Goal: Information Seeking & Learning: Compare options

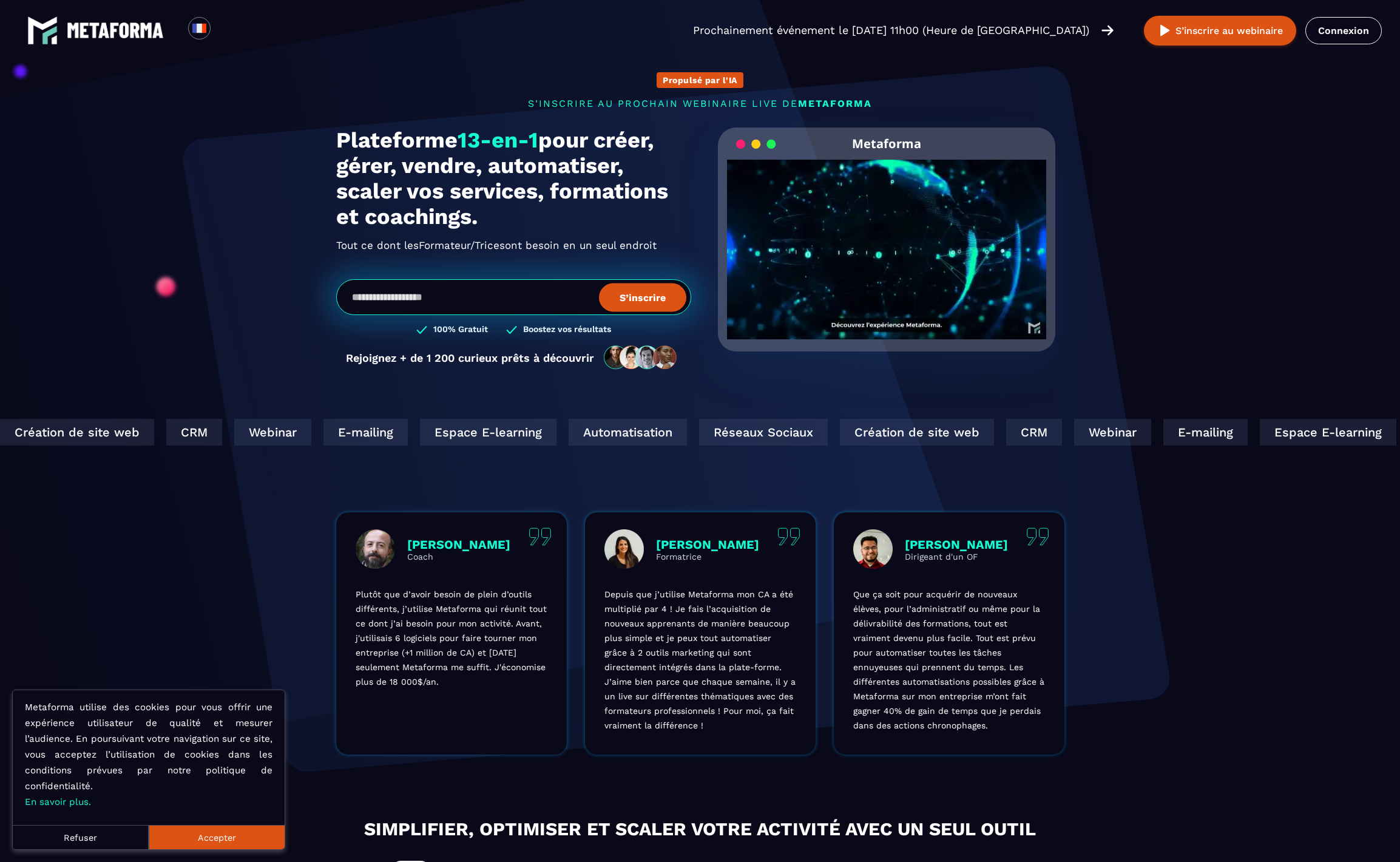
click at [188, 830] on button "Accepter" at bounding box center [217, 837] width 136 height 25
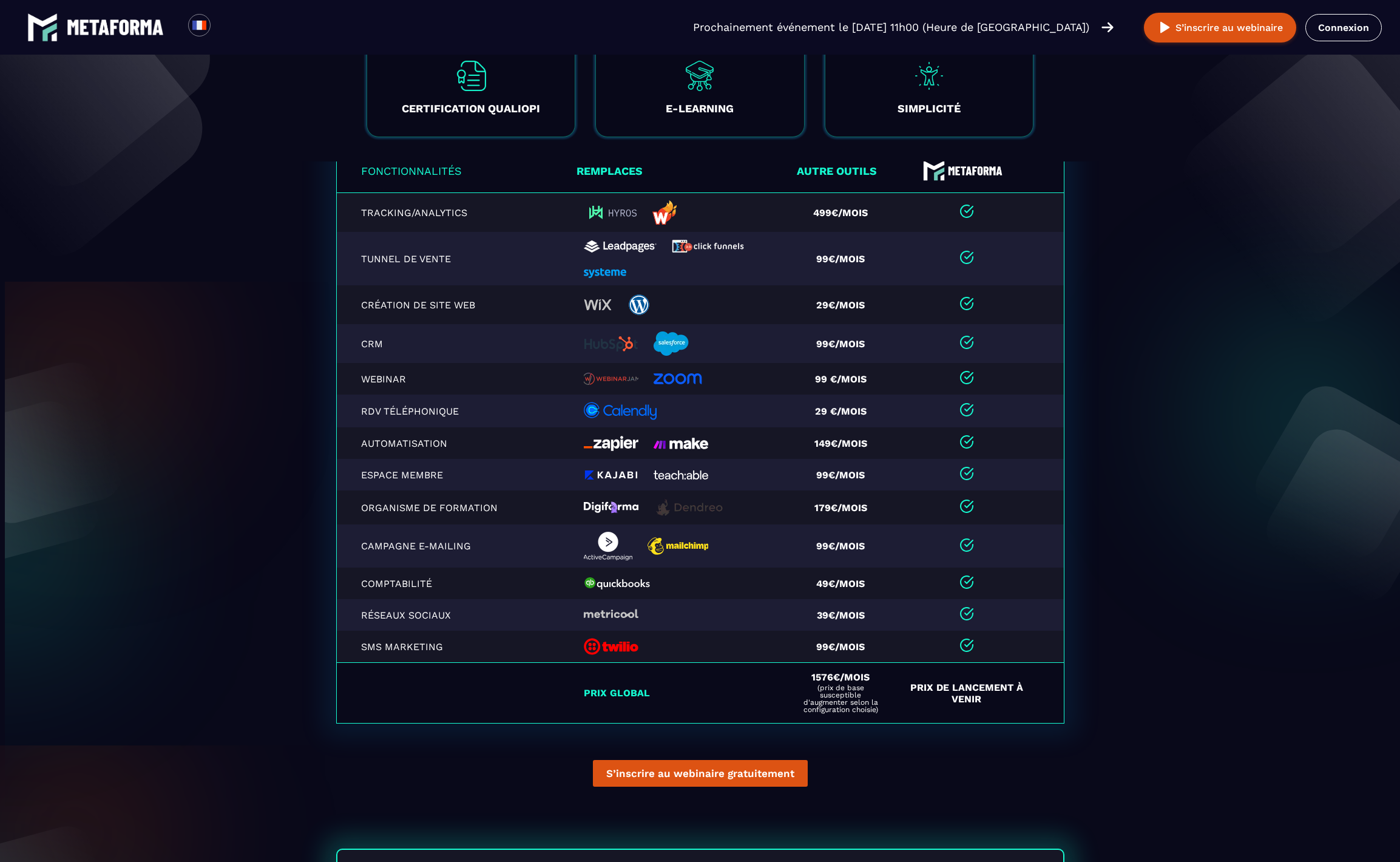
scroll to position [14, 0]
drag, startPoint x: 777, startPoint y: 224, endPoint x: 877, endPoint y: 224, distance: 100.0
click at [887, 222] on tr "Tracking/Analytics 499€/mois" at bounding box center [700, 212] width 728 height 40
drag, startPoint x: 603, startPoint y: 242, endPoint x: 661, endPoint y: 243, distance: 58.0
click at [603, 242] on td at bounding box center [685, 258] width 217 height 54
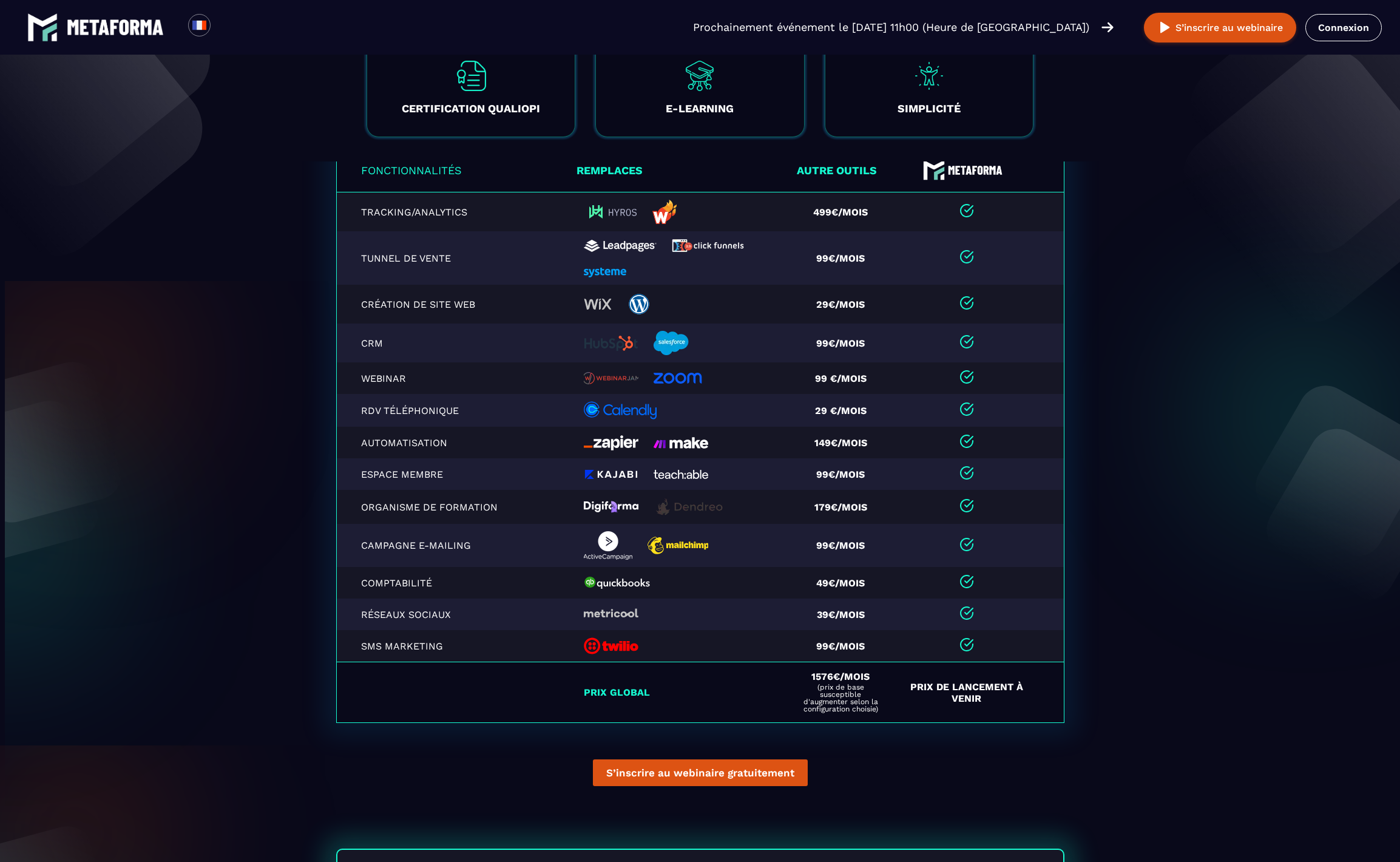
click at [819, 243] on td "99€/mois" at bounding box center [845, 258] width 105 height 54
drag, startPoint x: 868, startPoint y: 268, endPoint x: 891, endPoint y: 267, distance: 23.0
click at [891, 267] on td "99€/mois" at bounding box center [845, 258] width 105 height 54
drag, startPoint x: 856, startPoint y: 307, endPoint x: 920, endPoint y: 304, distance: 64.1
click at [920, 304] on tr "Création de site web 29€/mois" at bounding box center [700, 304] width 728 height 39
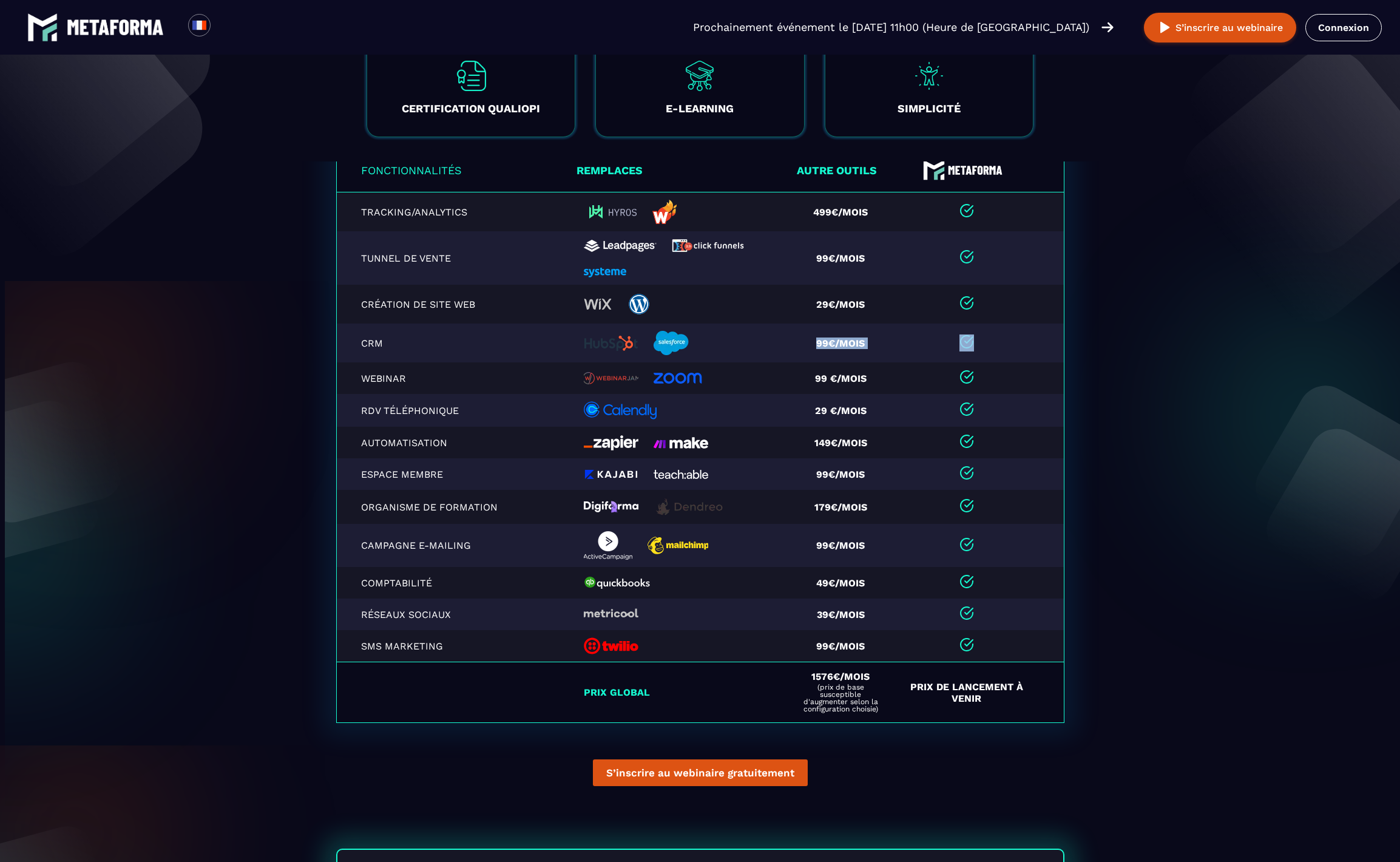
drag, startPoint x: 880, startPoint y: 345, endPoint x: 887, endPoint y: 354, distance: 11.4
click at [916, 347] on tr "CRM 99€/mois" at bounding box center [700, 343] width 728 height 39
drag, startPoint x: 793, startPoint y: 394, endPoint x: 895, endPoint y: 408, distance: 103.0
click at [904, 401] on table "Fonctionnalités Remplaces Autre outils Tracking/Analytics 499€/mois Tunnel de v…" at bounding box center [700, 435] width 728 height 576
drag, startPoint x: 773, startPoint y: 462, endPoint x: 903, endPoint y: 471, distance: 130.3
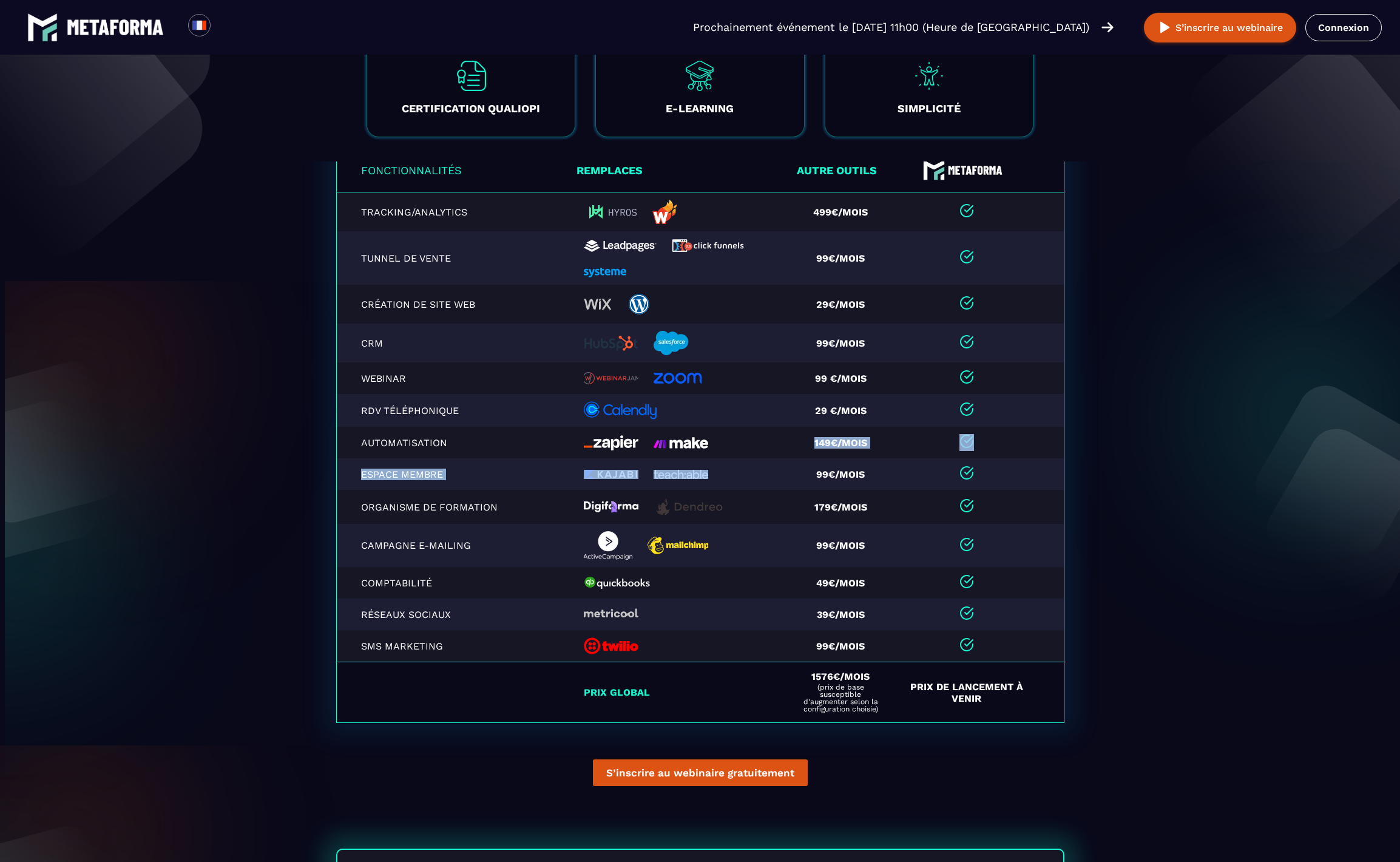
click at [826, 471] on table "Fonctionnalités Remplaces Autre outils Tracking/Analytics 499€/mois Tunnel de v…" at bounding box center [700, 435] width 728 height 576
drag, startPoint x: 903, startPoint y: 471, endPoint x: 838, endPoint y: 512, distance: 76.9
click at [846, 506] on table "Fonctionnalités Remplaces Autre outils Tracking/Analytics 499€/mois Tunnel de v…" at bounding box center [700, 435] width 728 height 576
click at [891, 537] on td "99€/mois" at bounding box center [845, 546] width 105 height 43
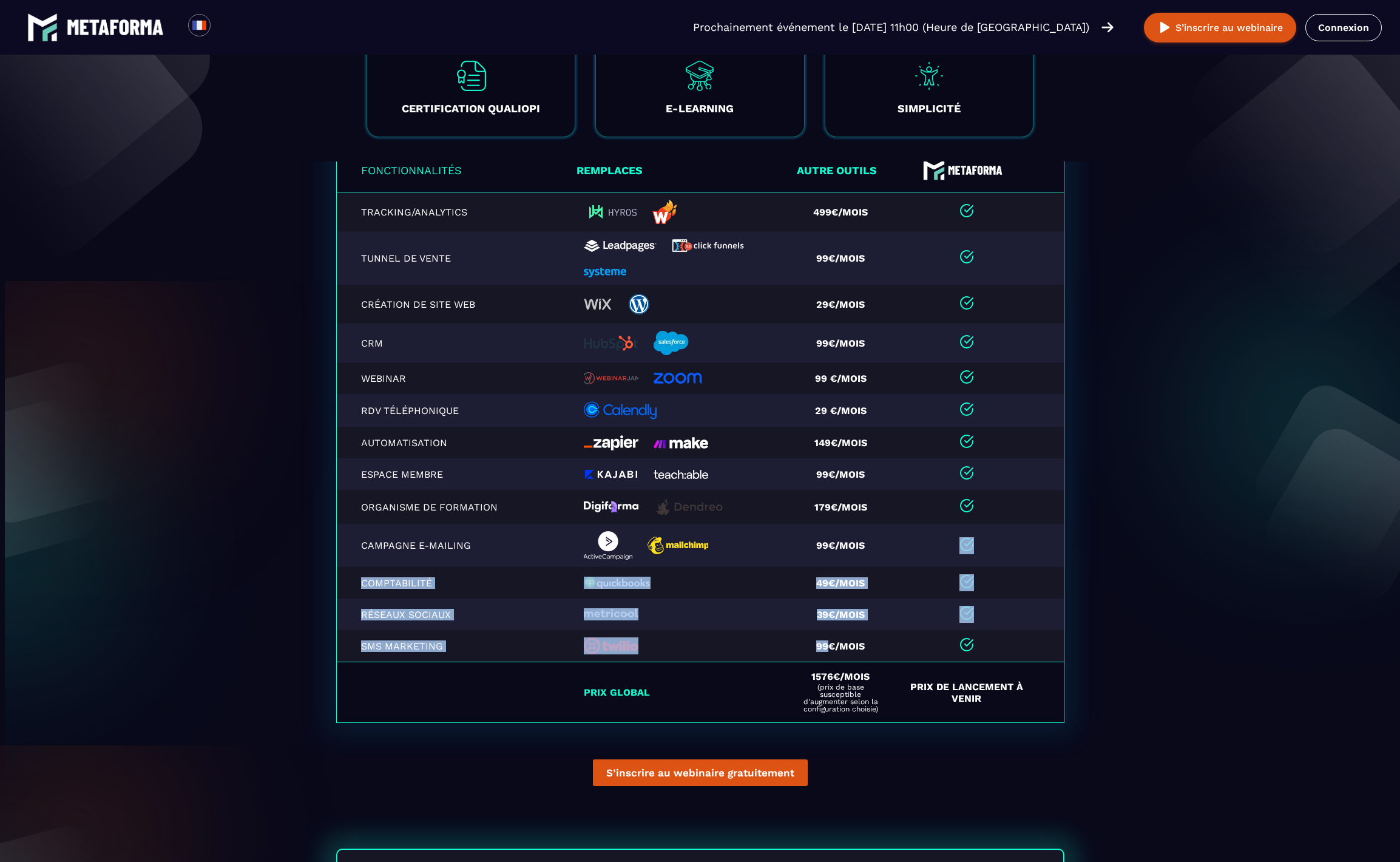
drag, startPoint x: 904, startPoint y: 536, endPoint x: 811, endPoint y: 675, distance: 167.2
click at [817, 665] on table "Fonctionnalités Remplaces Autre outils Tracking/Analytics 499€/mois Tunnel de v…" at bounding box center [700, 435] width 728 height 576
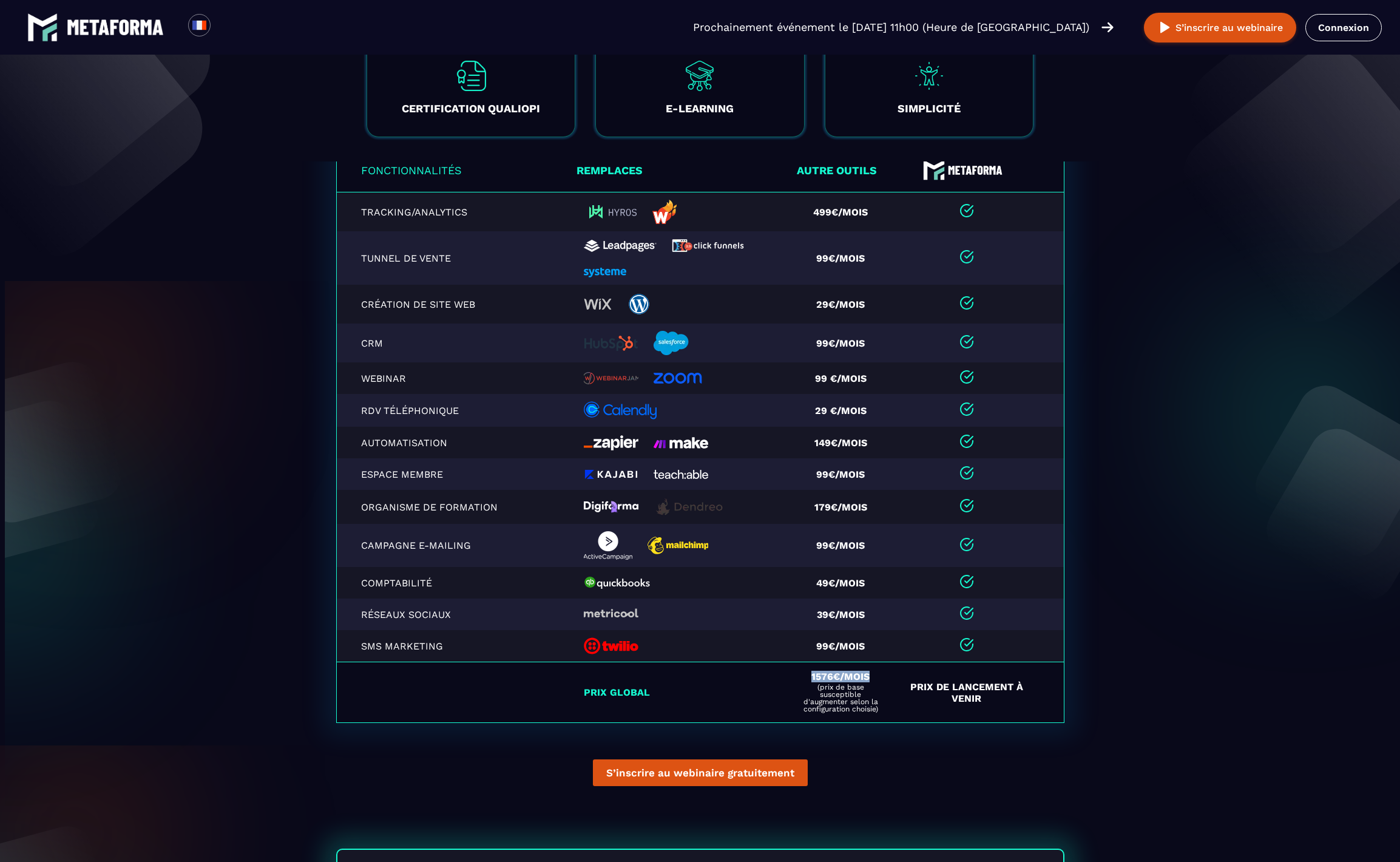
drag, startPoint x: 802, startPoint y: 678, endPoint x: 867, endPoint y: 683, distance: 65.2
click at [867, 683] on div "1576€/mois (prix de base susceptible d'augmenter selon la configuration choisie)" at bounding box center [841, 692] width 82 height 41
click at [931, 181] on img at bounding box center [934, 170] width 22 height 22
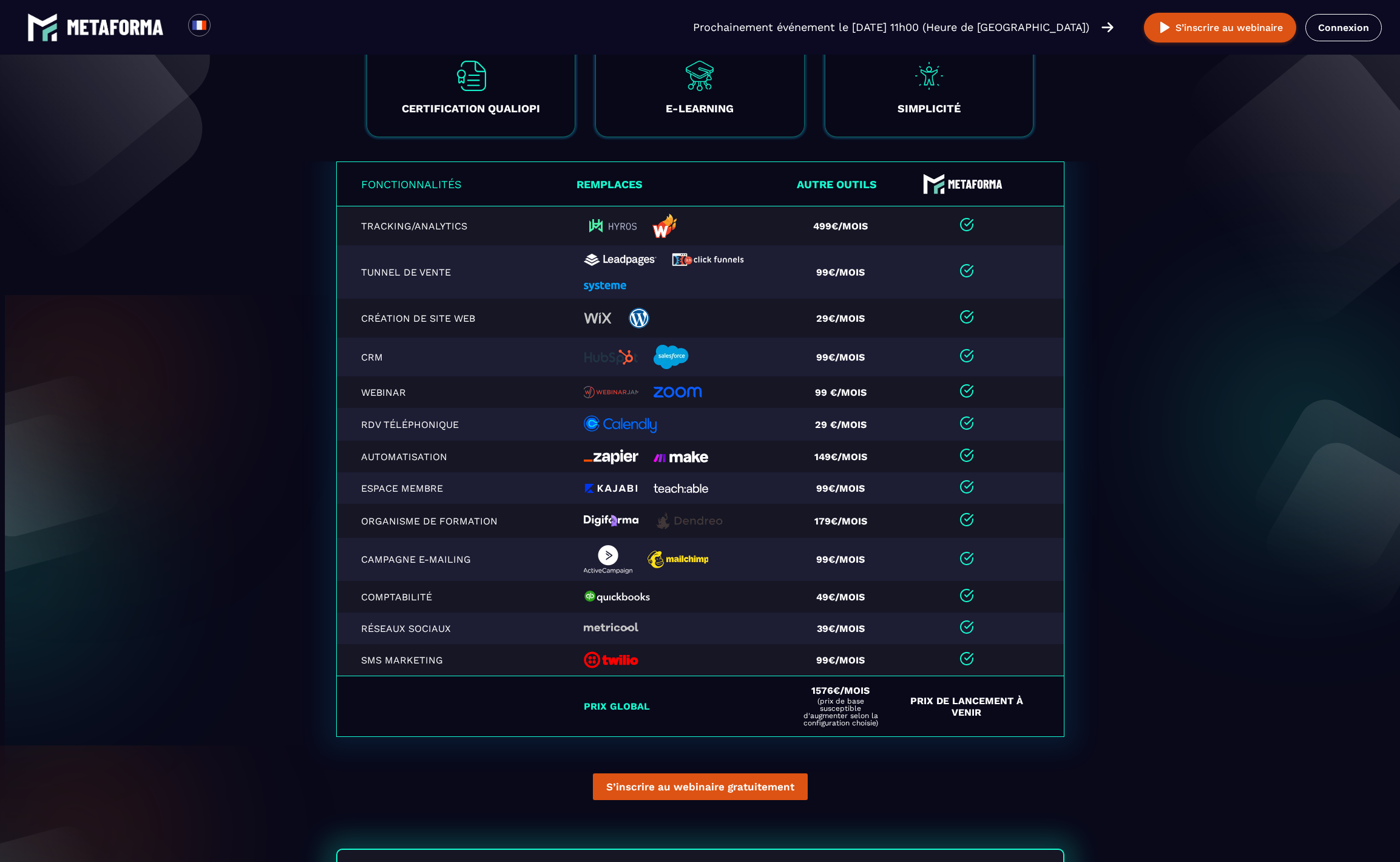
drag, startPoint x: 914, startPoint y: 176, endPoint x: 1010, endPoint y: 170, distance: 96.2
click at [1010, 170] on th at bounding box center [980, 184] width 167 height 44
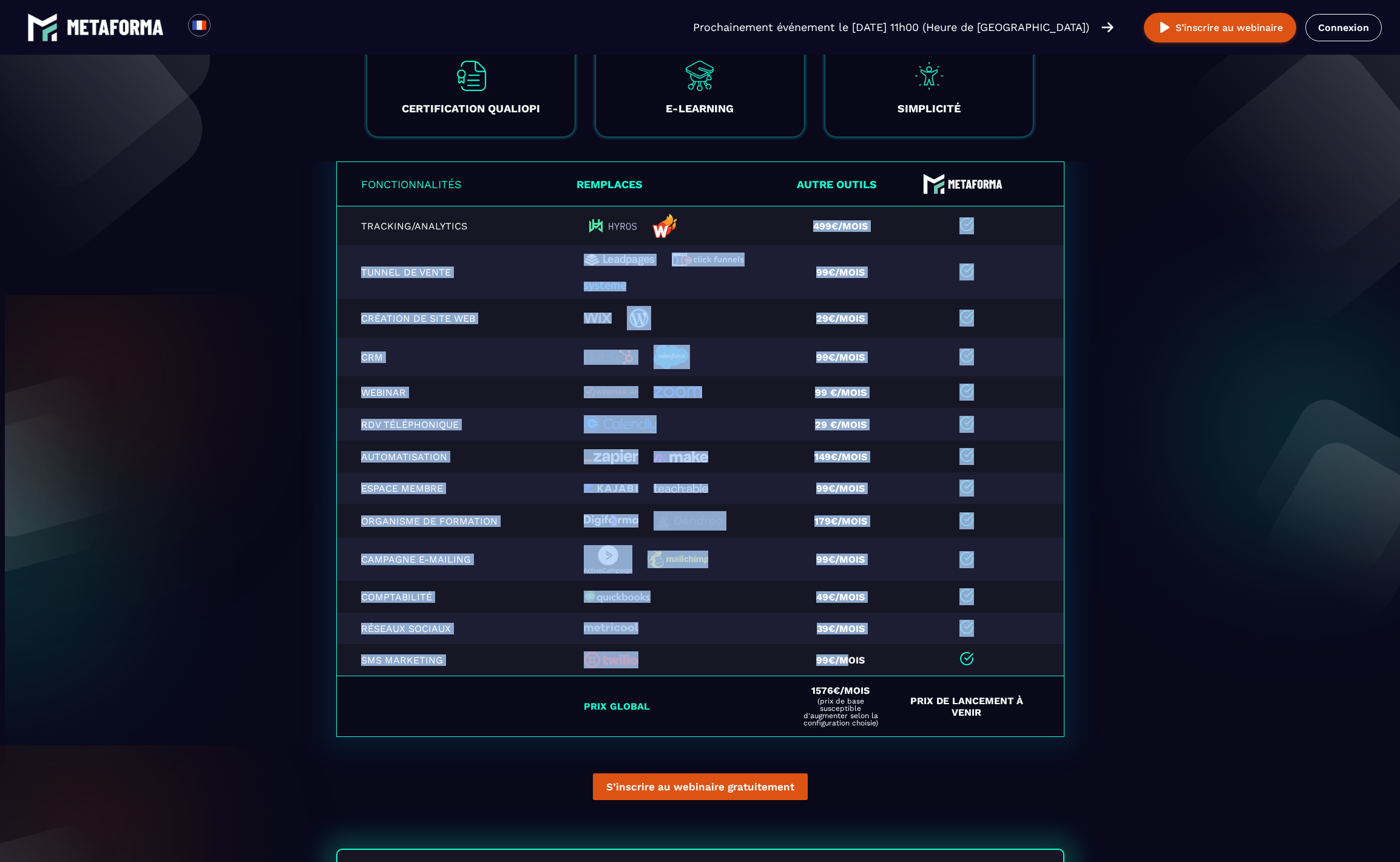
drag, startPoint x: 799, startPoint y: 235, endPoint x: 841, endPoint y: 668, distance: 435.0
click at [841, 668] on table "Fonctionnalités Remplaces Autre outils Tracking/Analytics 499€/mois Tunnel de v…" at bounding box center [700, 449] width 728 height 576
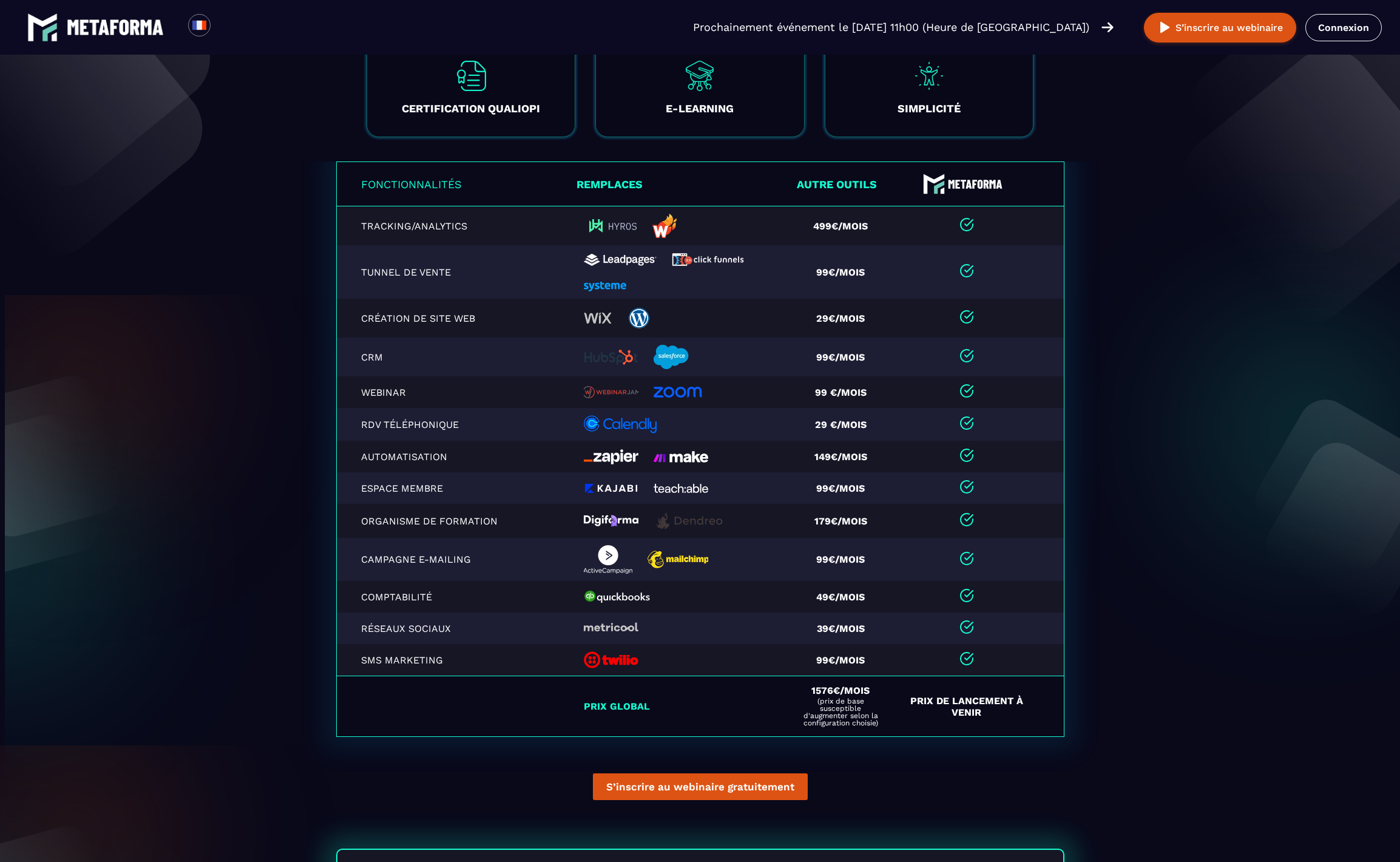
click at [756, 677] on td at bounding box center [685, 660] width 217 height 32
drag, startPoint x: 826, startPoint y: 466, endPoint x: 899, endPoint y: 472, distance: 73.2
click at [899, 472] on tr "Automatisation 149€/mois" at bounding box center [700, 457] width 728 height 32
drag, startPoint x: 814, startPoint y: 500, endPoint x: 894, endPoint y: 494, distance: 80.2
click at [894, 494] on tr "Espace Membre 99€/mois" at bounding box center [700, 488] width 728 height 32
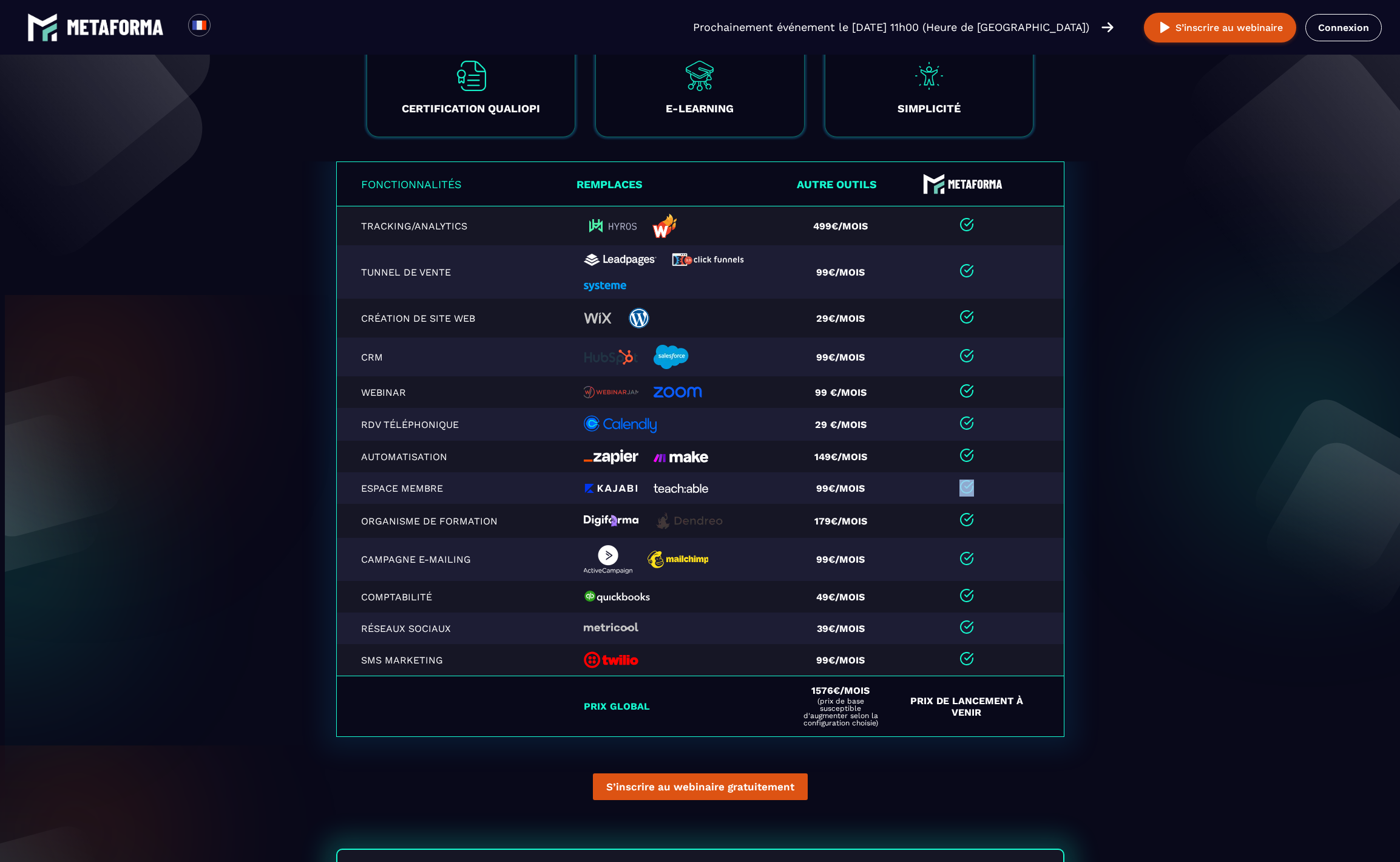
click at [858, 490] on td "99€/mois" at bounding box center [845, 488] width 105 height 32
drag, startPoint x: 811, startPoint y: 498, endPoint x: 931, endPoint y: 499, distance: 120.0
click at [931, 499] on tr "Espace Membre 99€/mois" at bounding box center [700, 488] width 728 height 32
click at [804, 531] on td "179€/mois" at bounding box center [845, 521] width 105 height 34
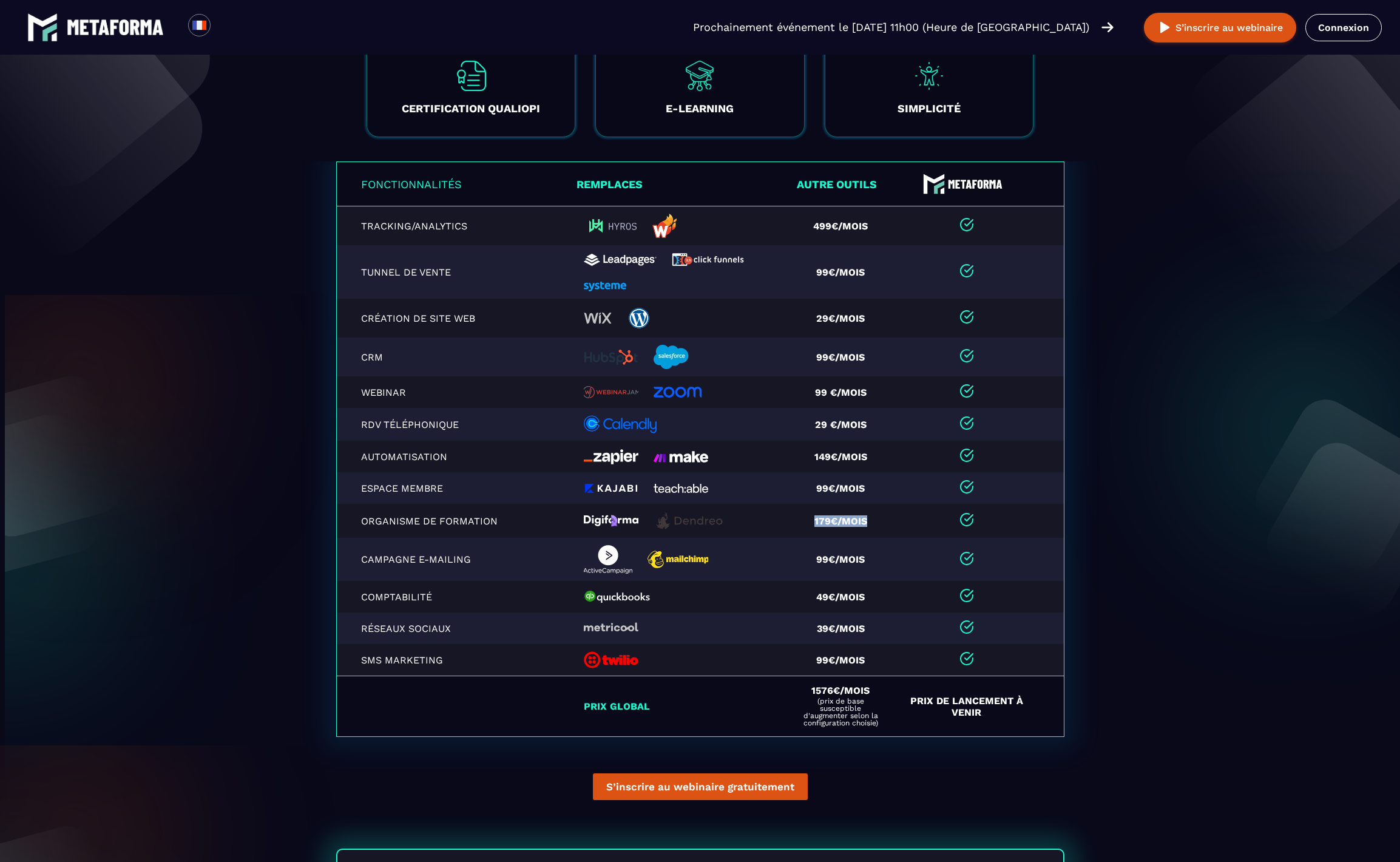
drag, startPoint x: 812, startPoint y: 527, endPoint x: 863, endPoint y: 523, distance: 51.2
click at [863, 523] on td "179€/mois" at bounding box center [845, 521] width 105 height 34
click at [815, 528] on td "179€/mois" at bounding box center [845, 521] width 105 height 34
click at [736, 398] on div at bounding box center [682, 392] width 197 height 12
drag, startPoint x: 635, startPoint y: 352, endPoint x: 829, endPoint y: 365, distance: 194.4
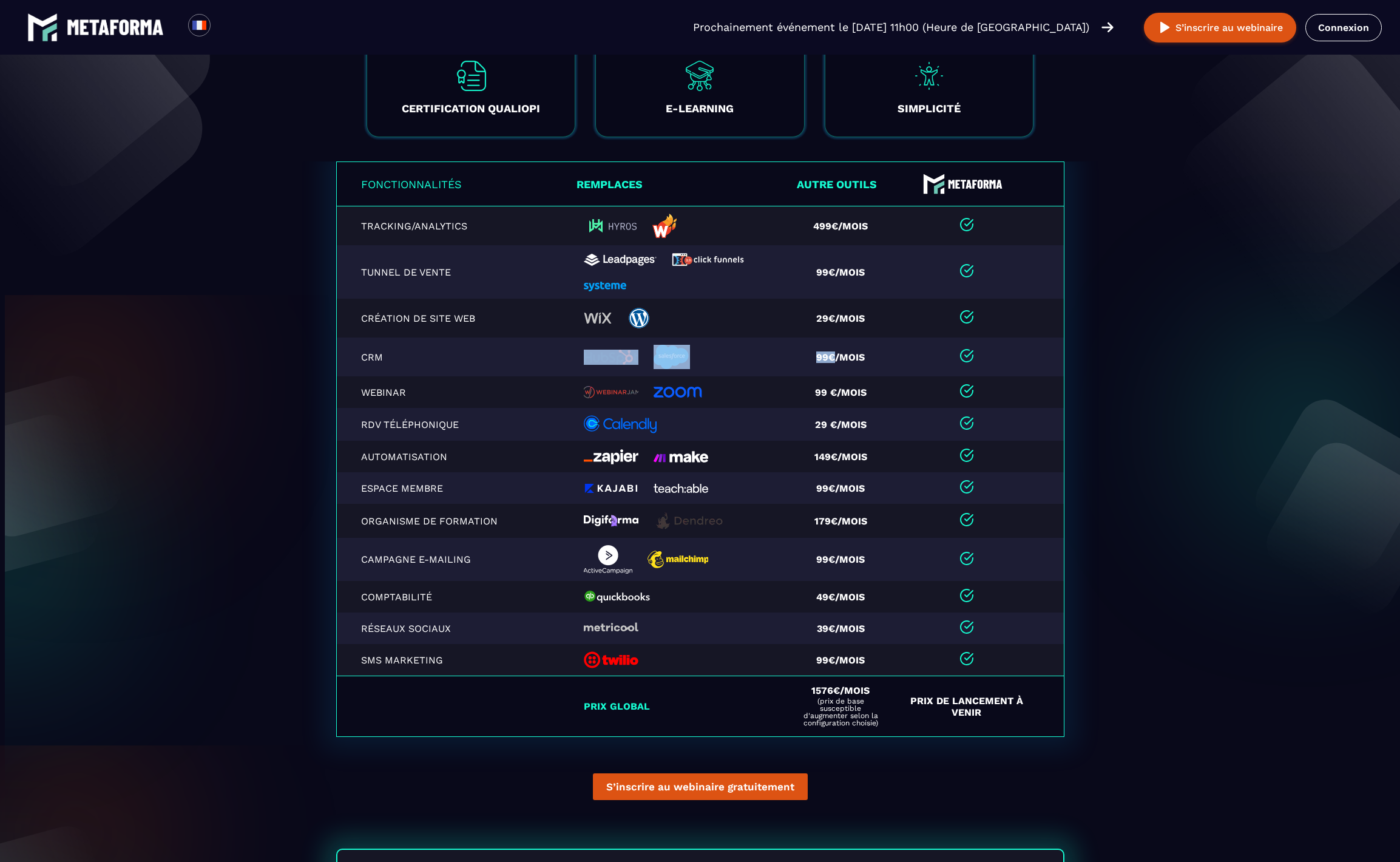
click at [829, 365] on tr "CRM 99€/mois" at bounding box center [700, 357] width 728 height 39
drag, startPoint x: 826, startPoint y: 367, endPoint x: 794, endPoint y: 366, distance: 32.0
click at [831, 362] on td "99€/mois" at bounding box center [845, 357] width 105 height 39
drag, startPoint x: 794, startPoint y: 366, endPoint x: 1047, endPoint y: 368, distance: 253.0
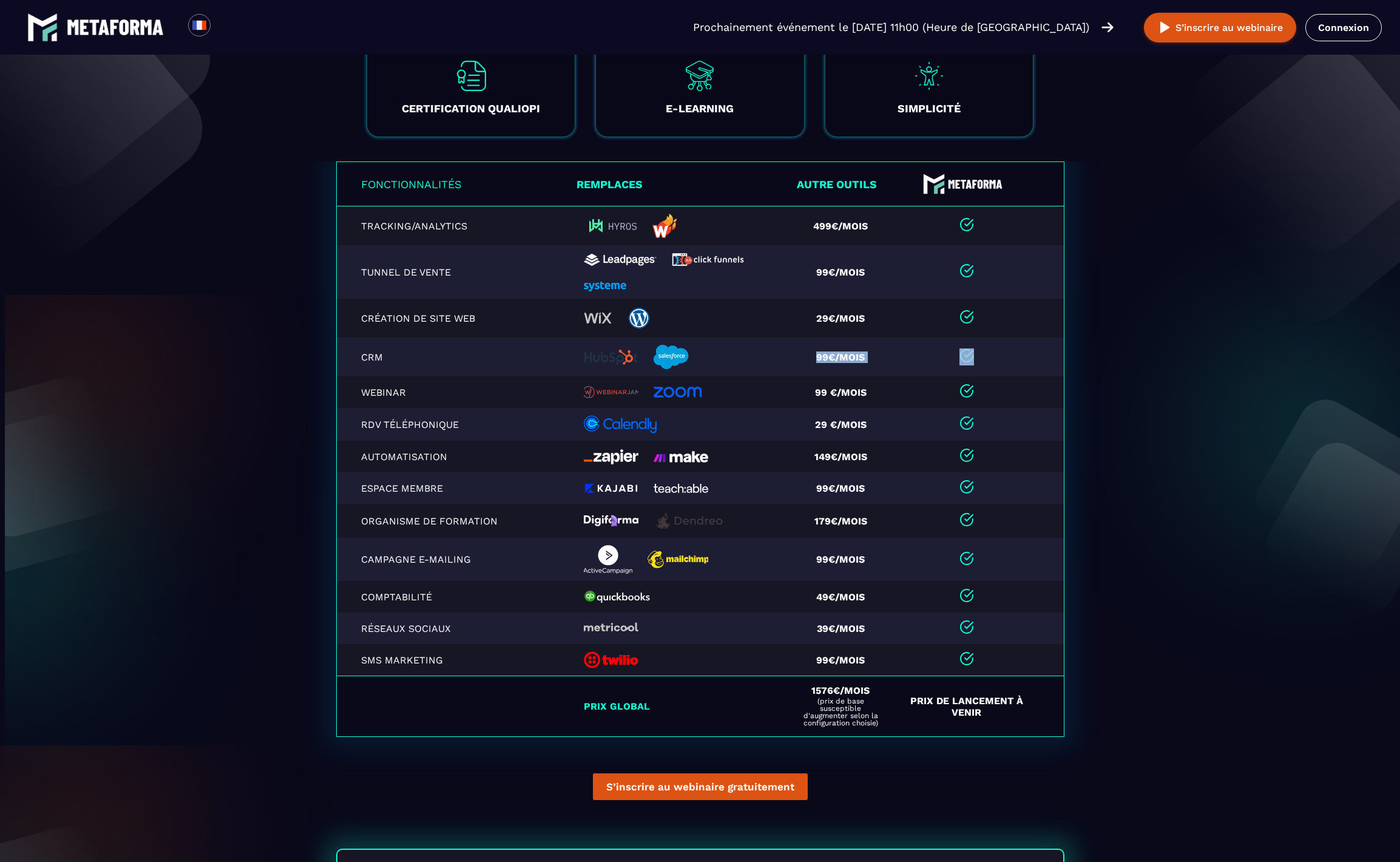
click at [1047, 368] on tr "CRM 99€/mois" at bounding box center [700, 357] width 728 height 39
click at [812, 350] on td "99€/mois" at bounding box center [845, 357] width 105 height 39
drag, startPoint x: 814, startPoint y: 356, endPoint x: 812, endPoint y: 364, distance: 8.2
click at [858, 349] on td "99€/mois" at bounding box center [845, 357] width 105 height 39
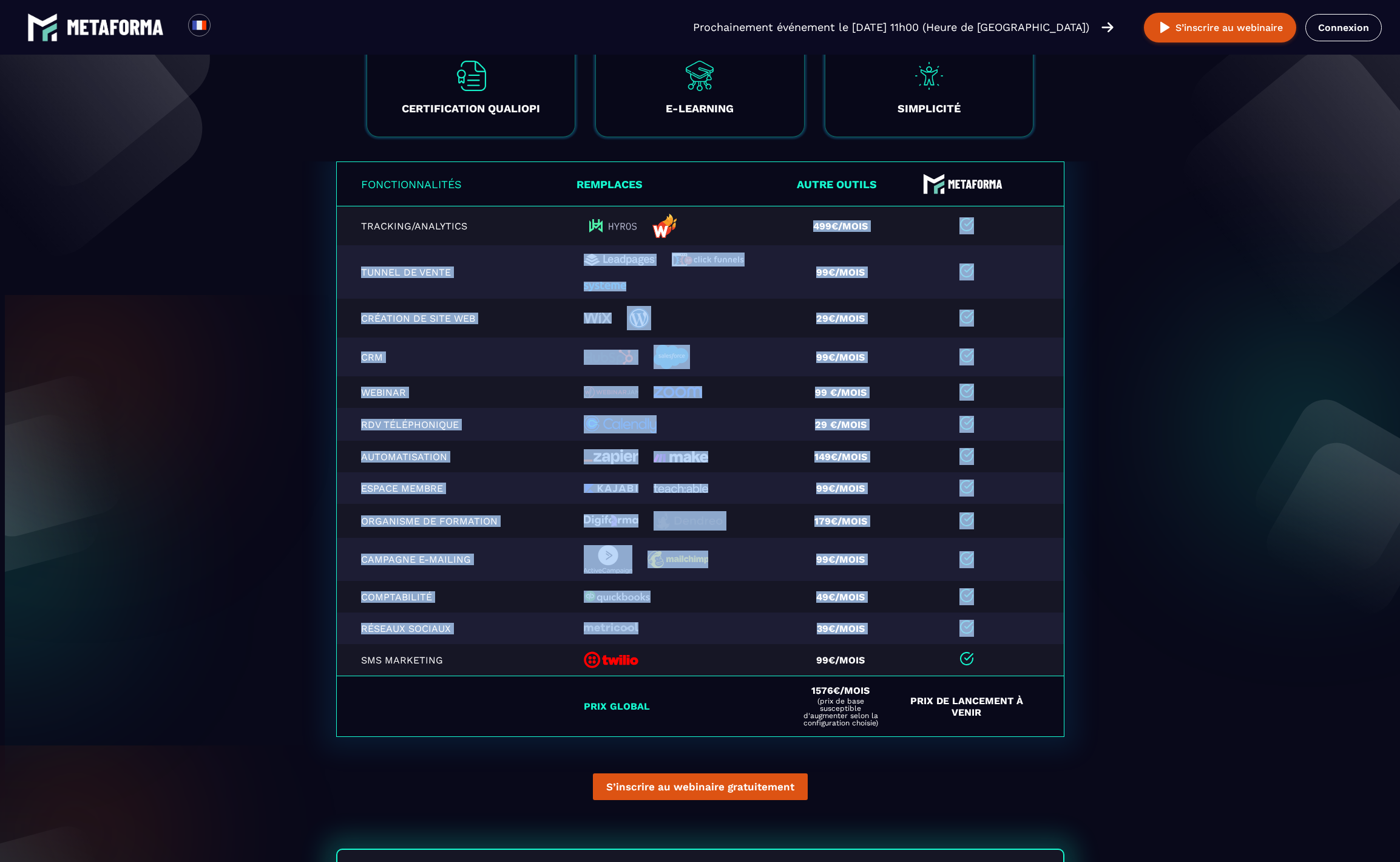
drag, startPoint x: 795, startPoint y: 214, endPoint x: 954, endPoint y: 633, distance: 448.2
click at [954, 633] on table "Fonctionnalités Remplaces Autre outils Tracking/Analytics 499€/mois Tunnel de v…" at bounding box center [700, 449] width 728 height 576
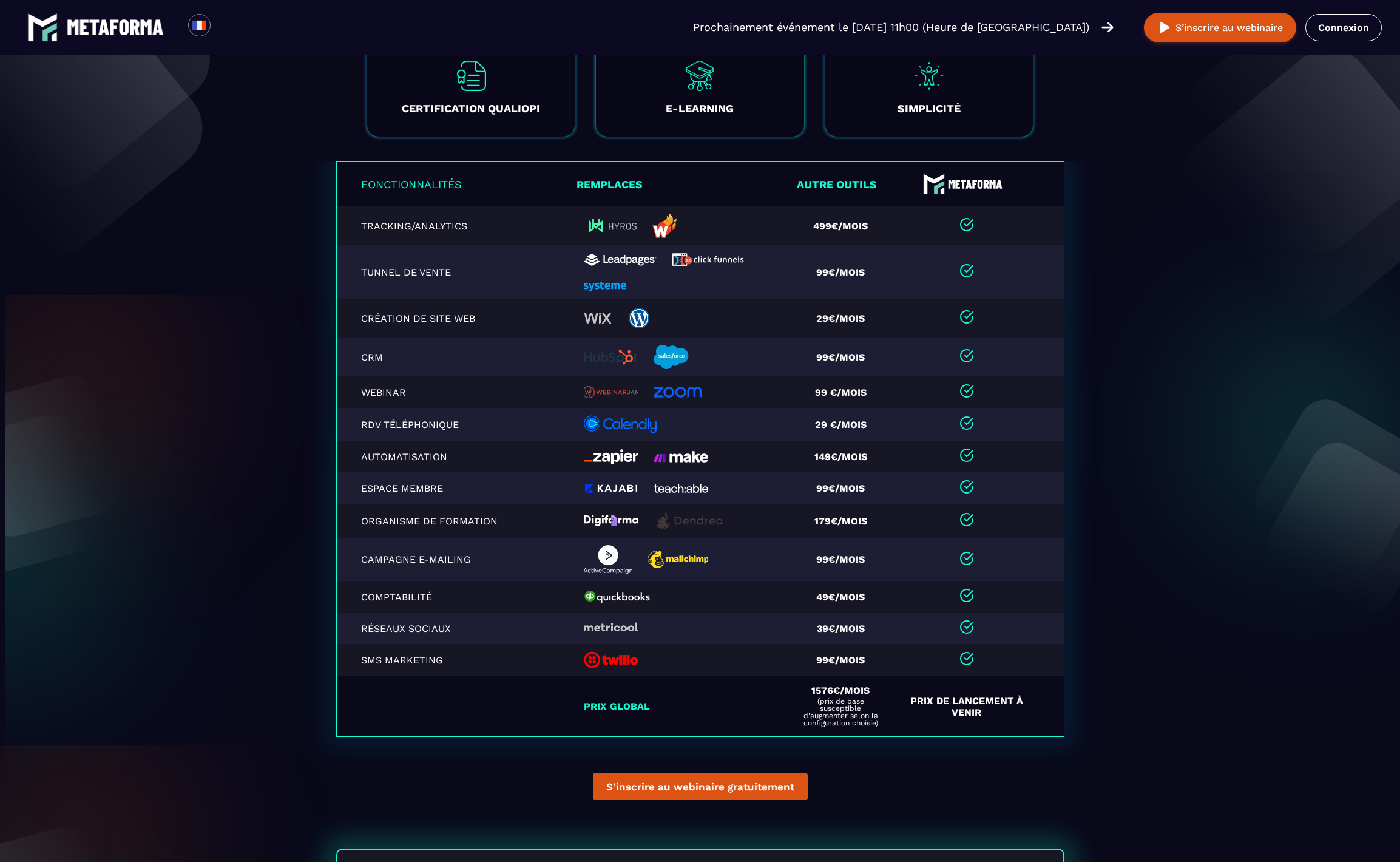
drag, startPoint x: 1142, startPoint y: 357, endPoint x: 972, endPoint y: 560, distance: 264.8
click at [1137, 353] on section "Fonctionnalités Remplaces Autre outils Tracking/Analytics 499€/mois Tunnel de v…" at bounding box center [700, 490] width 1400 height 657
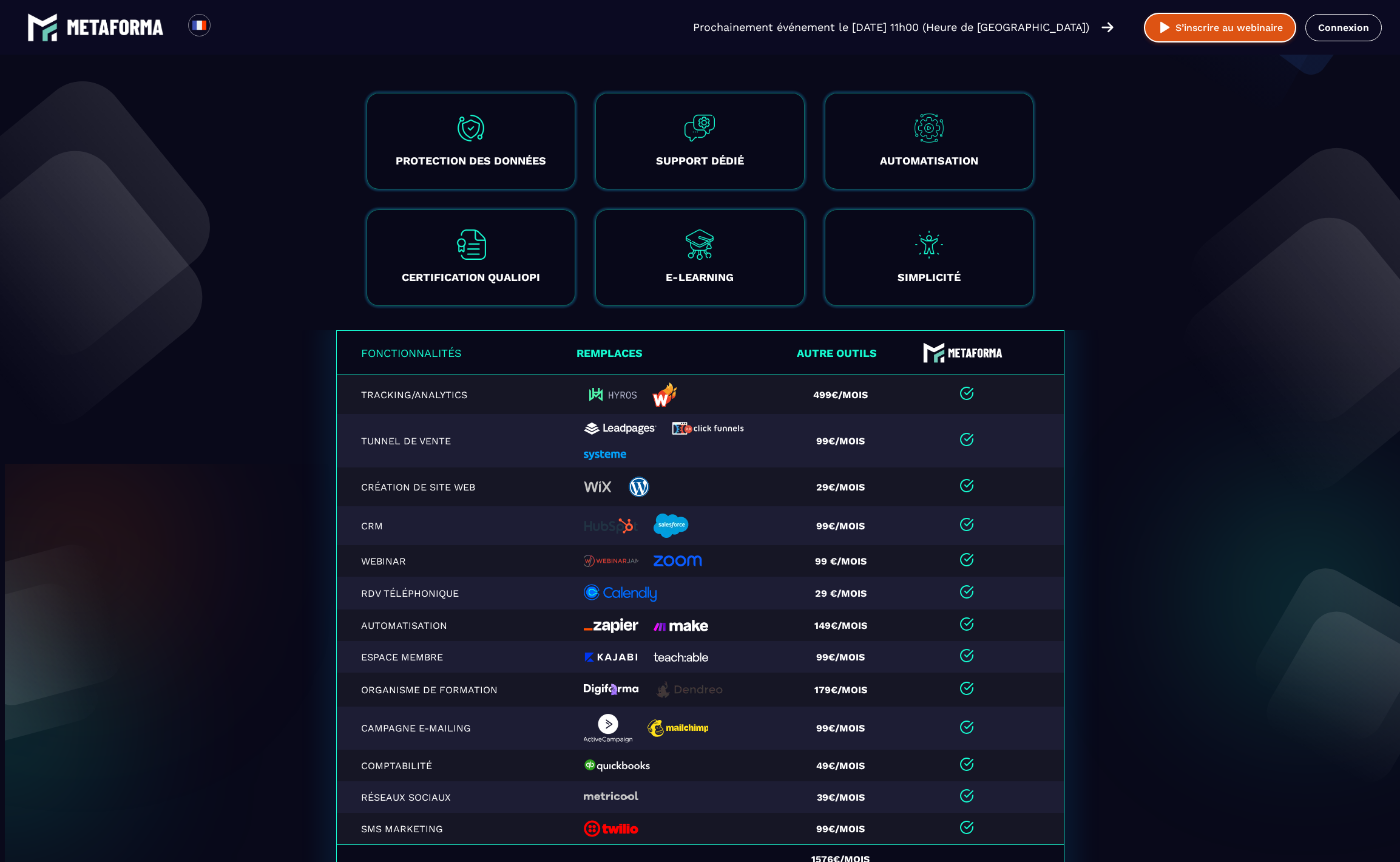
click at [1212, 13] on button "S’inscrire au webinaire" at bounding box center [1221, 27] width 152 height 30
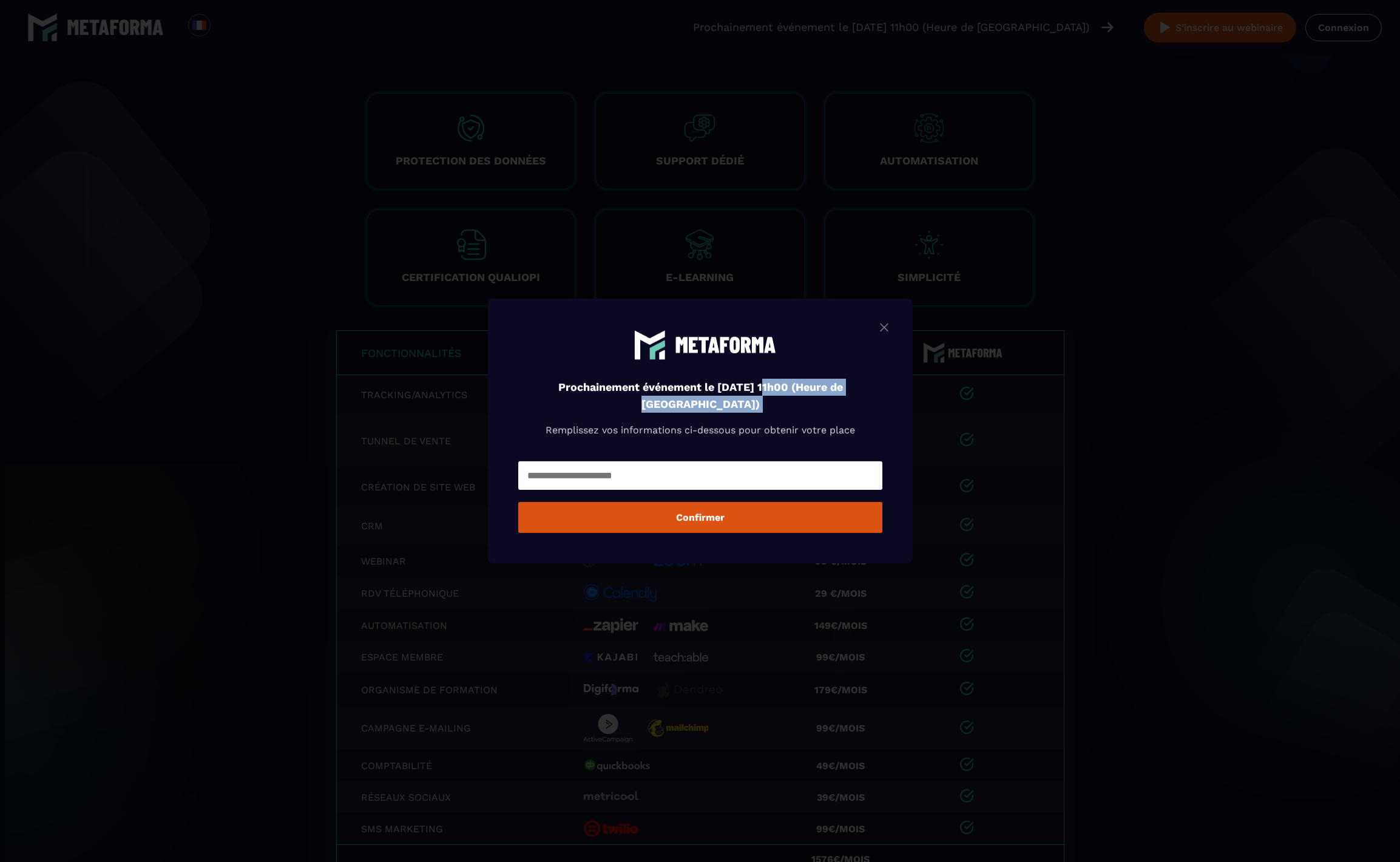
drag, startPoint x: 771, startPoint y: 393, endPoint x: 912, endPoint y: 391, distance: 141.0
click at [912, 391] on div "Prochainement événement le jeudi 21 août à 11h00 (Heure de Paris) Remplissez vo…" at bounding box center [700, 431] width 425 height 265
click at [892, 326] on img "Modal window" at bounding box center [884, 328] width 14 height 15
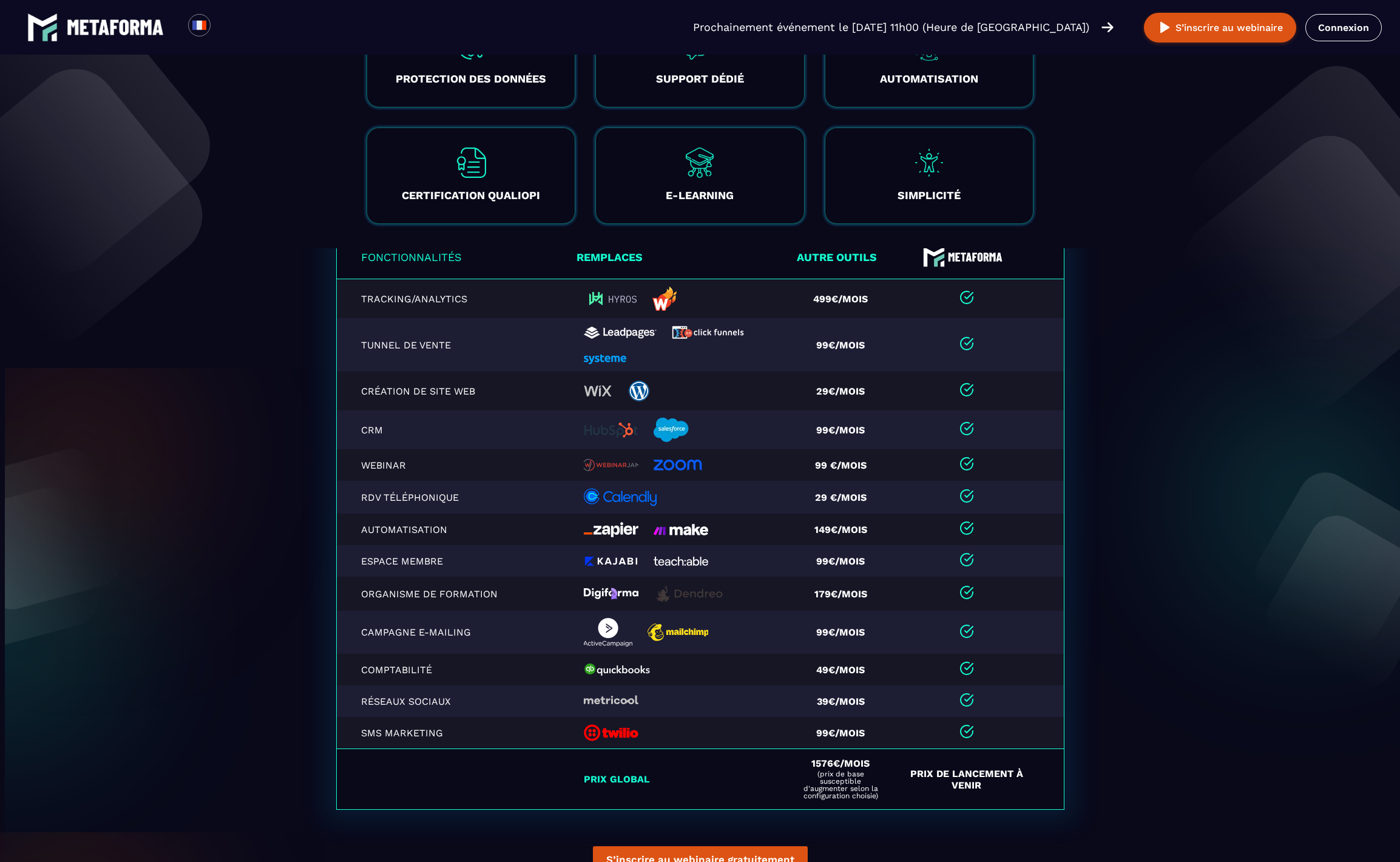
scroll to position [2353, 0]
click at [674, 604] on img at bounding box center [690, 594] width 73 height 20
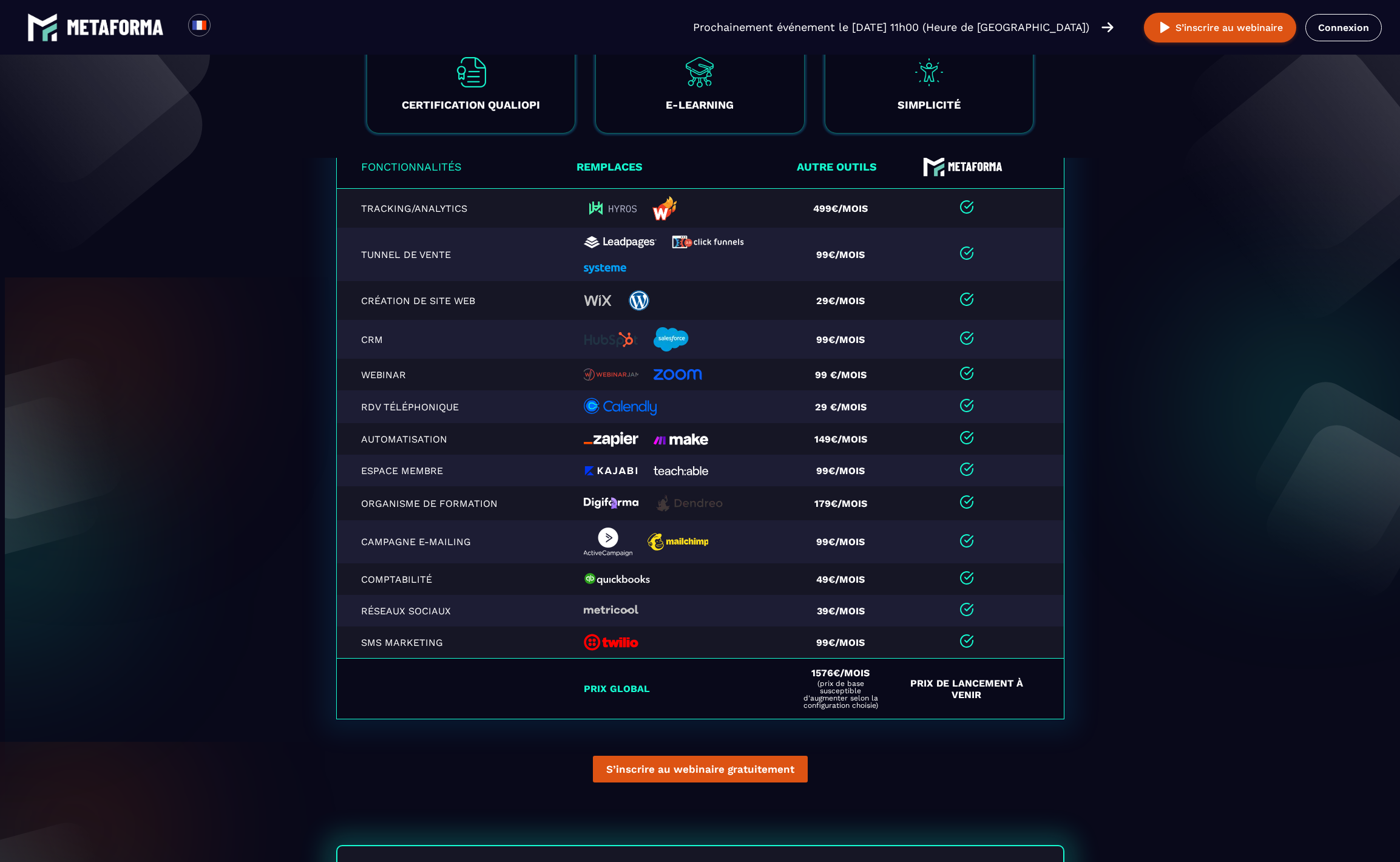
scroll to position [2429, 0]
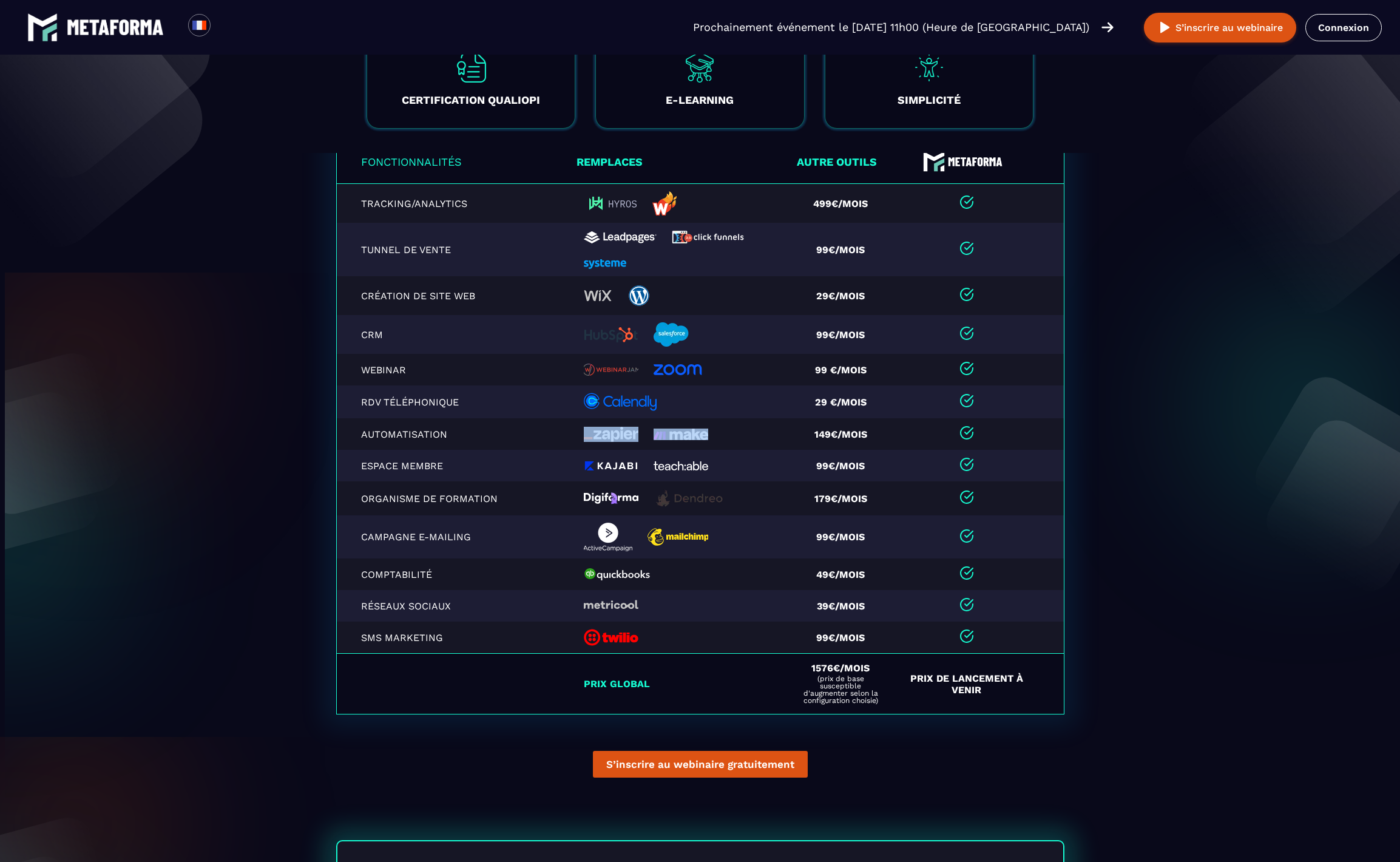
drag, startPoint x: 697, startPoint y: 442, endPoint x: 666, endPoint y: 440, distance: 31.1
click at [666, 440] on div at bounding box center [682, 434] width 197 height 15
drag, startPoint x: 811, startPoint y: 440, endPoint x: 829, endPoint y: 439, distance: 18.0
click at [829, 439] on td "149€/mois" at bounding box center [845, 434] width 105 height 32
drag, startPoint x: 838, startPoint y: 439, endPoint x: 870, endPoint y: 440, distance: 32.0
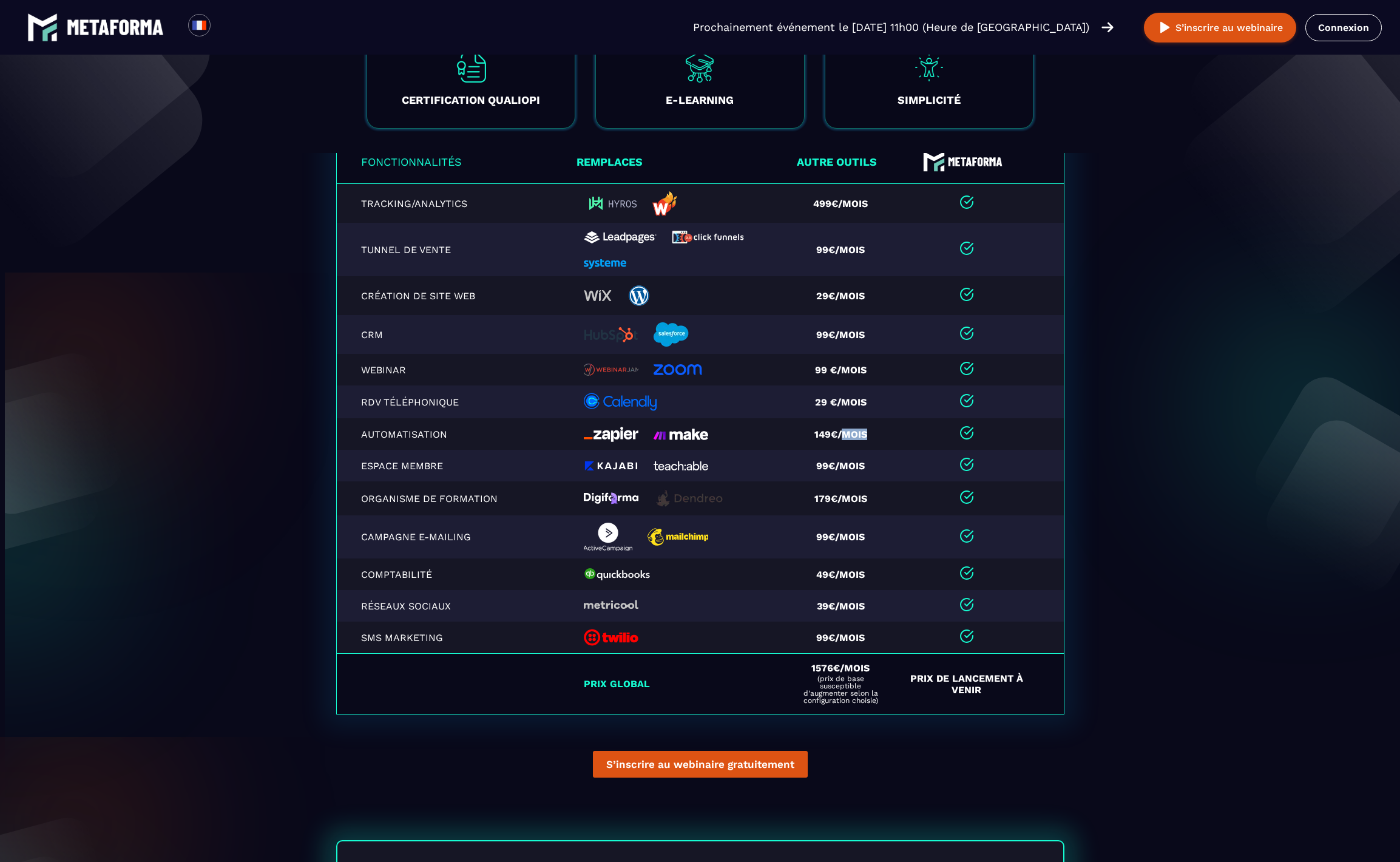
click at [869, 440] on td "149€/mois" at bounding box center [845, 434] width 105 height 32
click at [655, 408] on div at bounding box center [682, 402] width 197 height 18
click at [811, 536] on td "99€/mois" at bounding box center [845, 537] width 105 height 43
drag, startPoint x: 809, startPoint y: 540, endPoint x: 906, endPoint y: 539, distance: 97.0
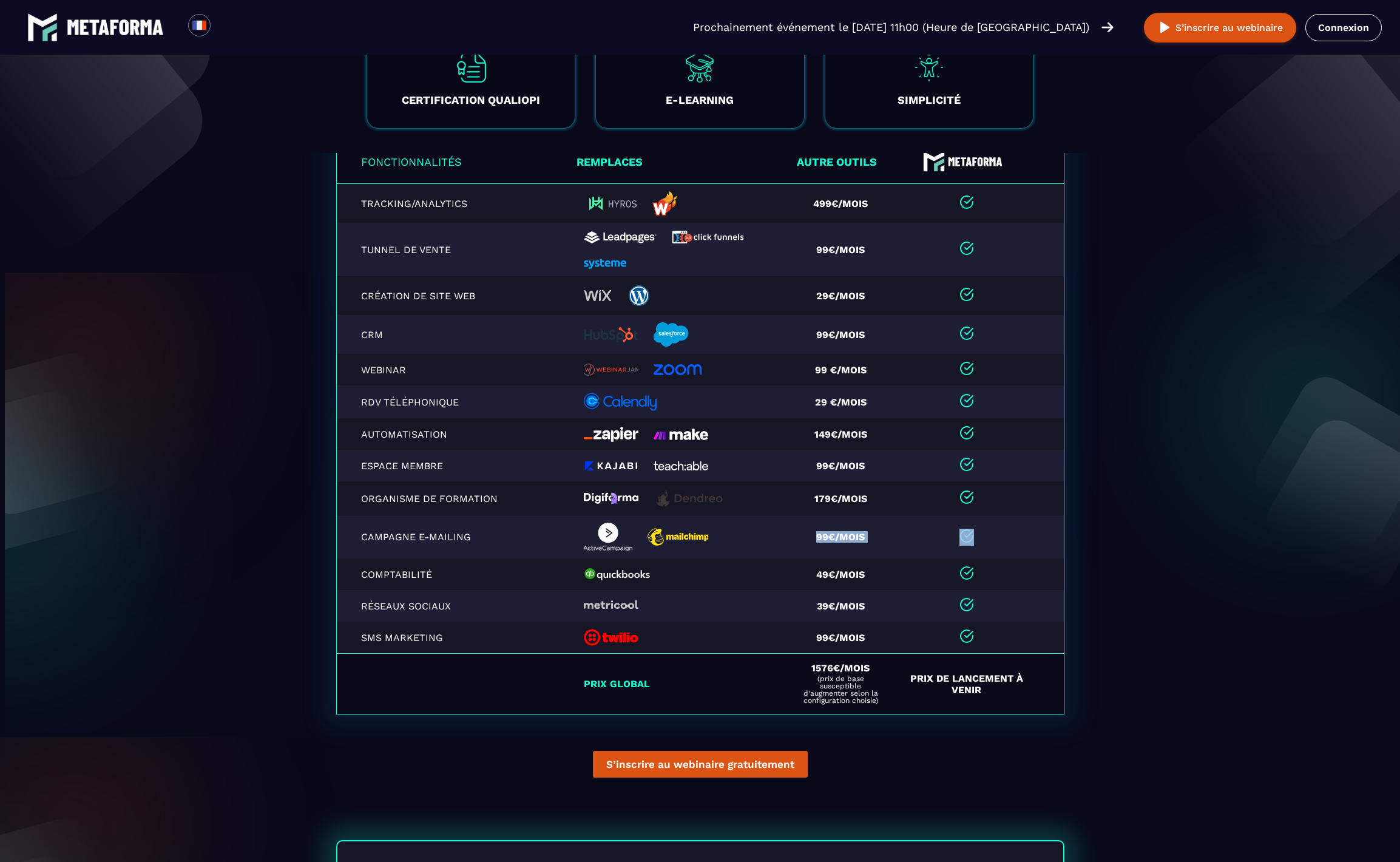
click at [906, 539] on tr "Campagne e-mailing 99€/mois" at bounding box center [700, 537] width 728 height 43
drag, startPoint x: 673, startPoint y: 580, endPoint x: 766, endPoint y: 602, distance: 95.6
click at [603, 551] on table "Fonctionnalités Remplaces Autre outils Tracking/Analytics 499€/mois Tunnel de v…" at bounding box center [700, 427] width 728 height 576
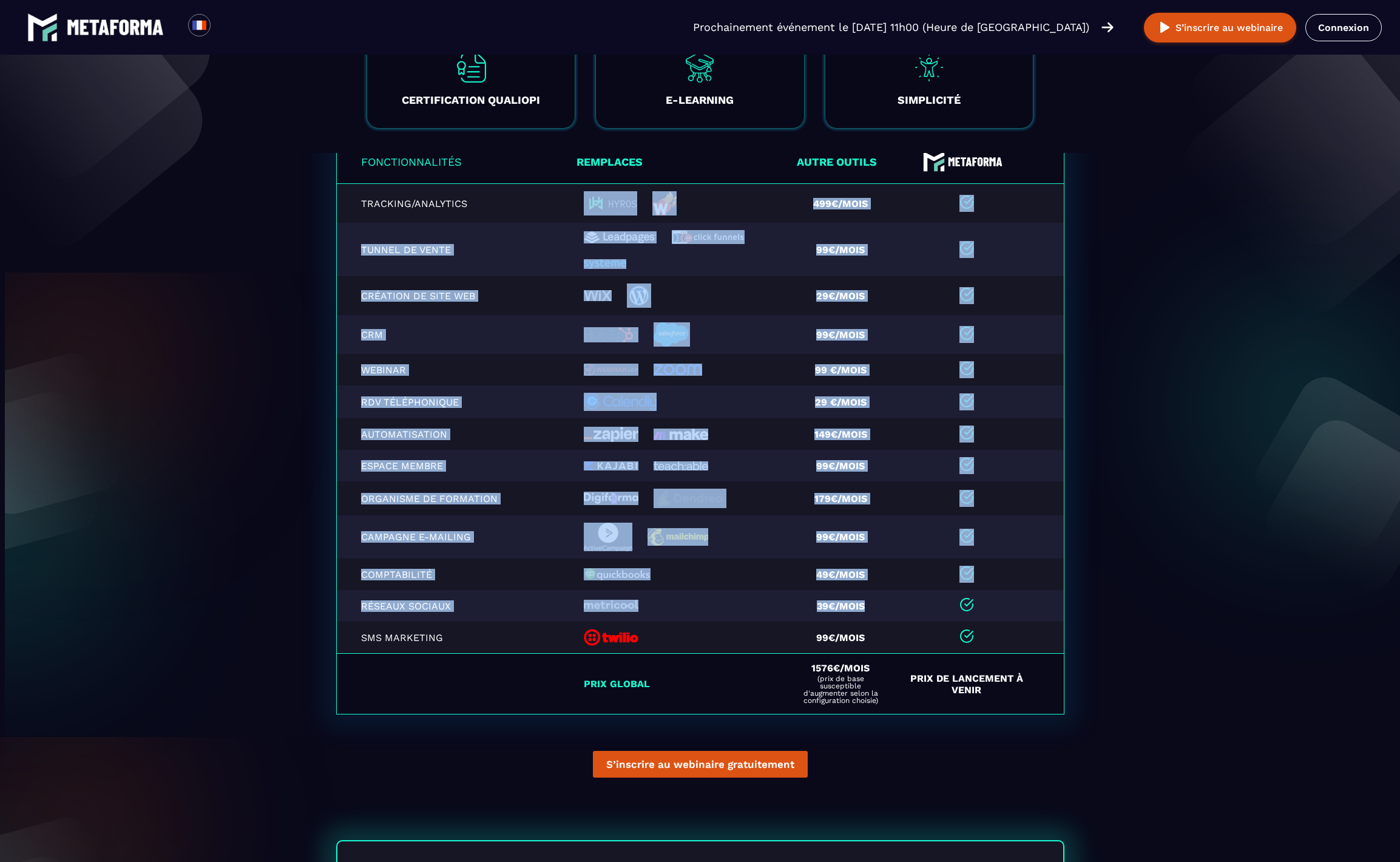
drag, startPoint x: 838, startPoint y: 620, endPoint x: 680, endPoint y: 193, distance: 455.3
click at [680, 193] on table "Fonctionnalités Remplaces Autre outils Tracking/Analytics 499€/mois Tunnel de v…" at bounding box center [700, 427] width 728 height 576
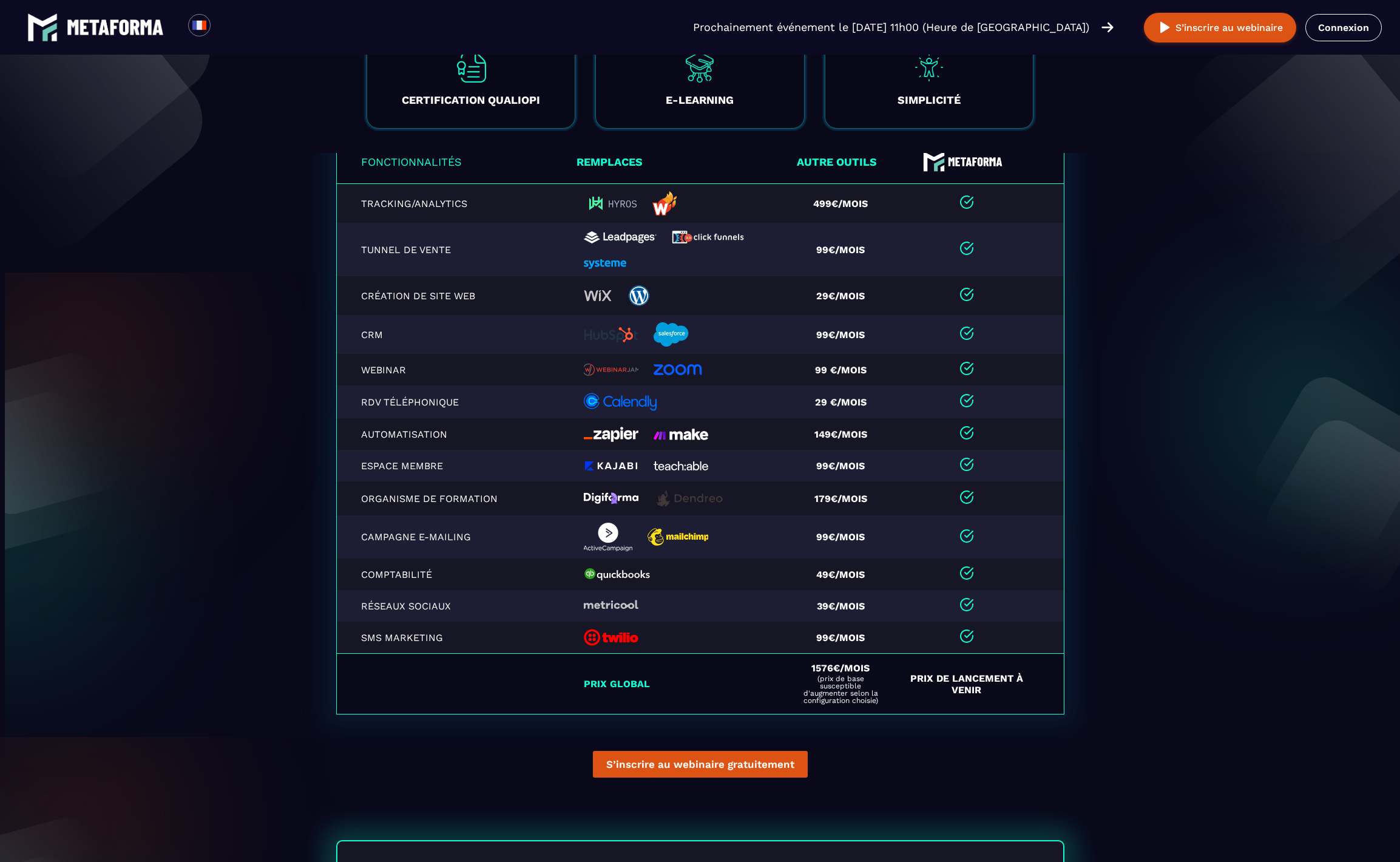
click at [805, 644] on td "99€/mois" at bounding box center [845, 638] width 105 height 32
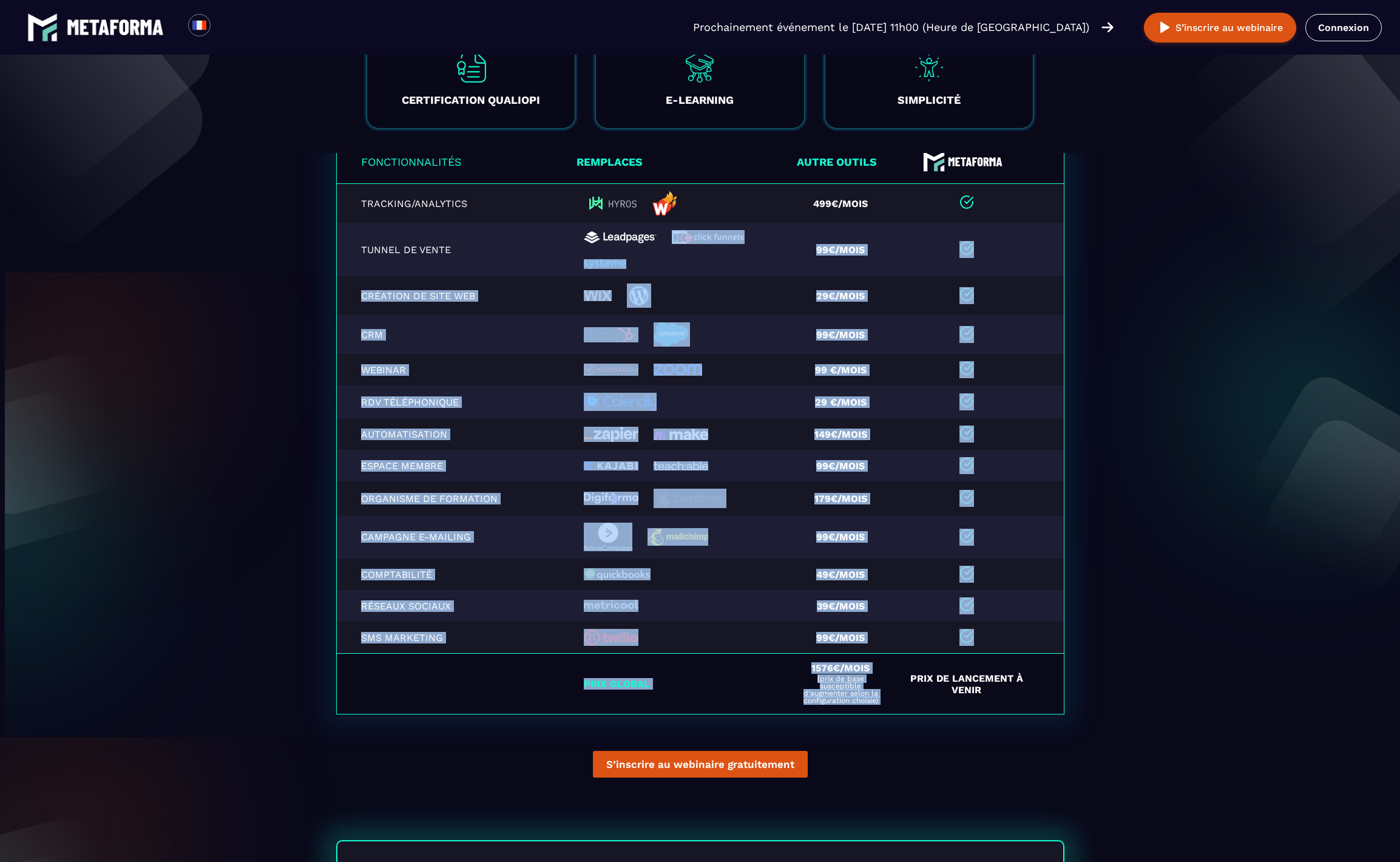
drag, startPoint x: 908, startPoint y: 660, endPoint x: 777, endPoint y: 247, distance: 433.3
click at [777, 247] on table "Fonctionnalités Remplaces Autre outils Tracking/Analytics 499€/mois Tunnel de v…" at bounding box center [700, 427] width 728 height 576
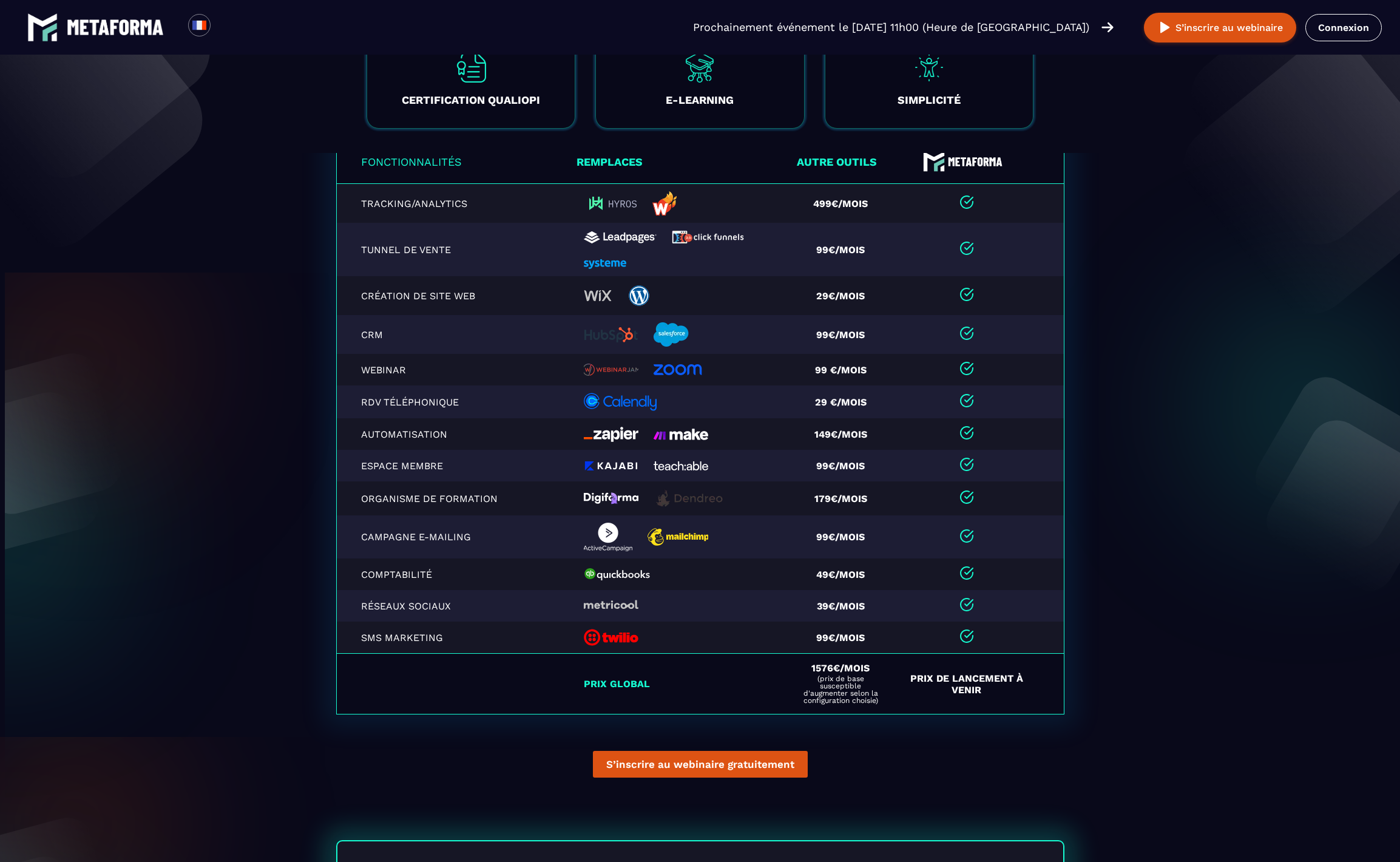
drag, startPoint x: 773, startPoint y: 251, endPoint x: 779, endPoint y: 250, distance: 6.1
click at [779, 250] on td at bounding box center [685, 250] width 217 height 54
click at [870, 170] on th "Autre outils" at bounding box center [845, 162] width 105 height 44
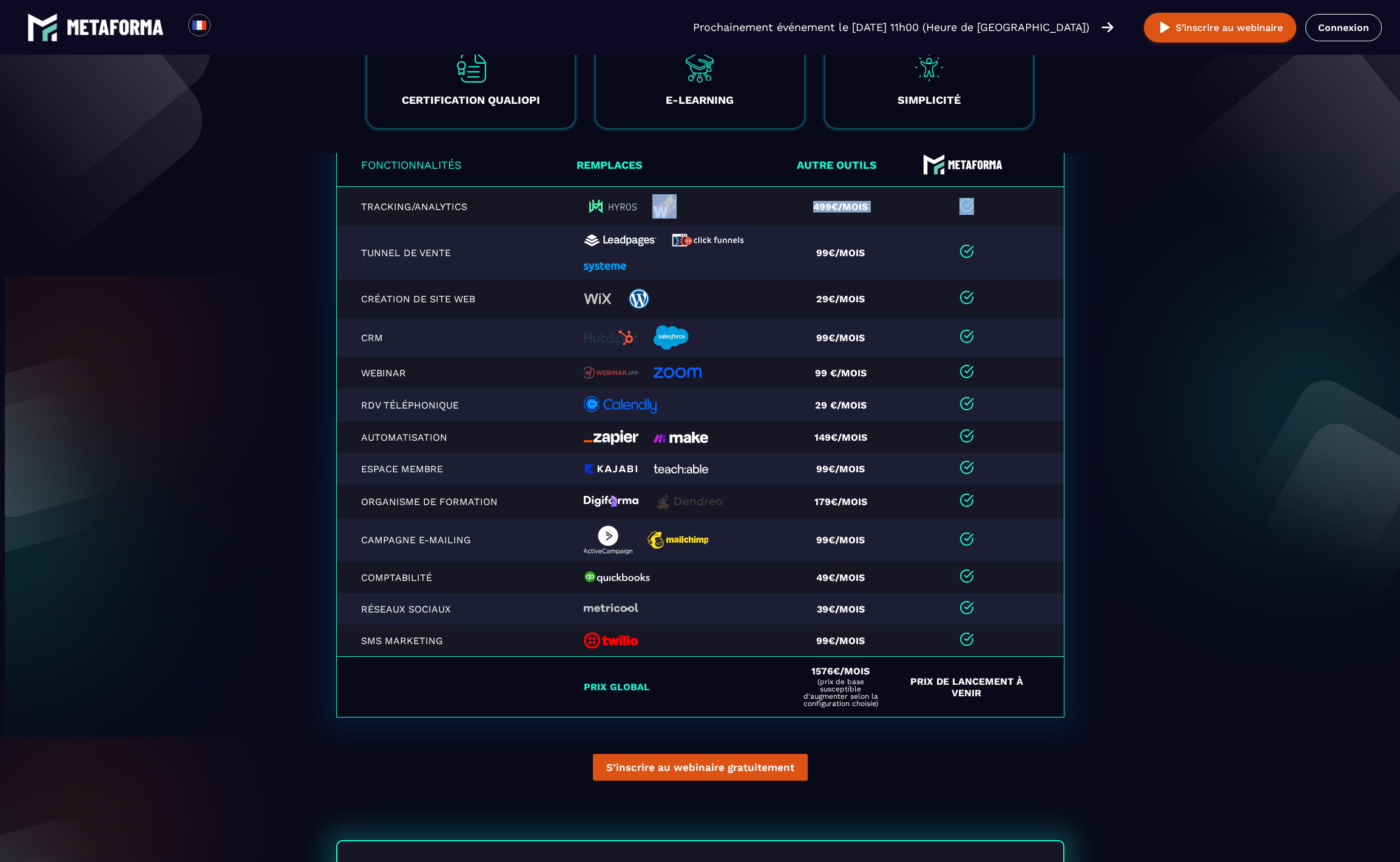
drag, startPoint x: 778, startPoint y: 203, endPoint x: 1010, endPoint y: 196, distance: 232.1
click at [1010, 196] on tr "Tracking/Analytics 499€/mois" at bounding box center [700, 207] width 728 height 40
click at [584, 304] on img at bounding box center [598, 298] width 28 height 11
click at [577, 301] on td at bounding box center [685, 299] width 217 height 39
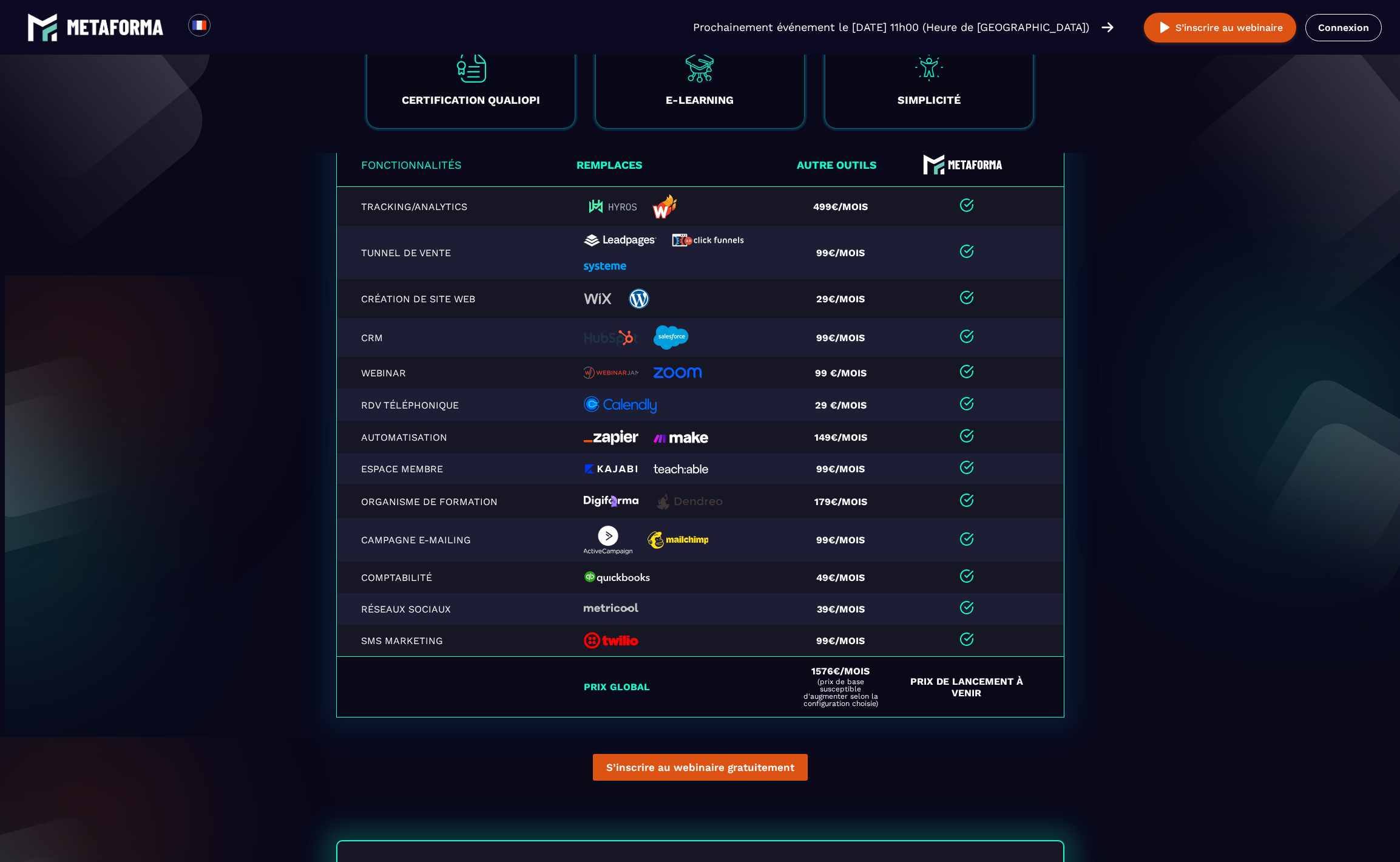
scroll to position [2429, 0]
click at [584, 301] on img at bounding box center [598, 298] width 28 height 11
drag, startPoint x: 627, startPoint y: 269, endPoint x: 561, endPoint y: 212, distance: 87.2
click at [561, 212] on table "Fonctionnalités Remplaces Autre outils Tracking/Analytics 499€/mois Tunnel de v…" at bounding box center [700, 430] width 728 height 576
click at [566, 211] on td "Tracking/Analytics" at bounding box center [457, 207] width 241 height 40
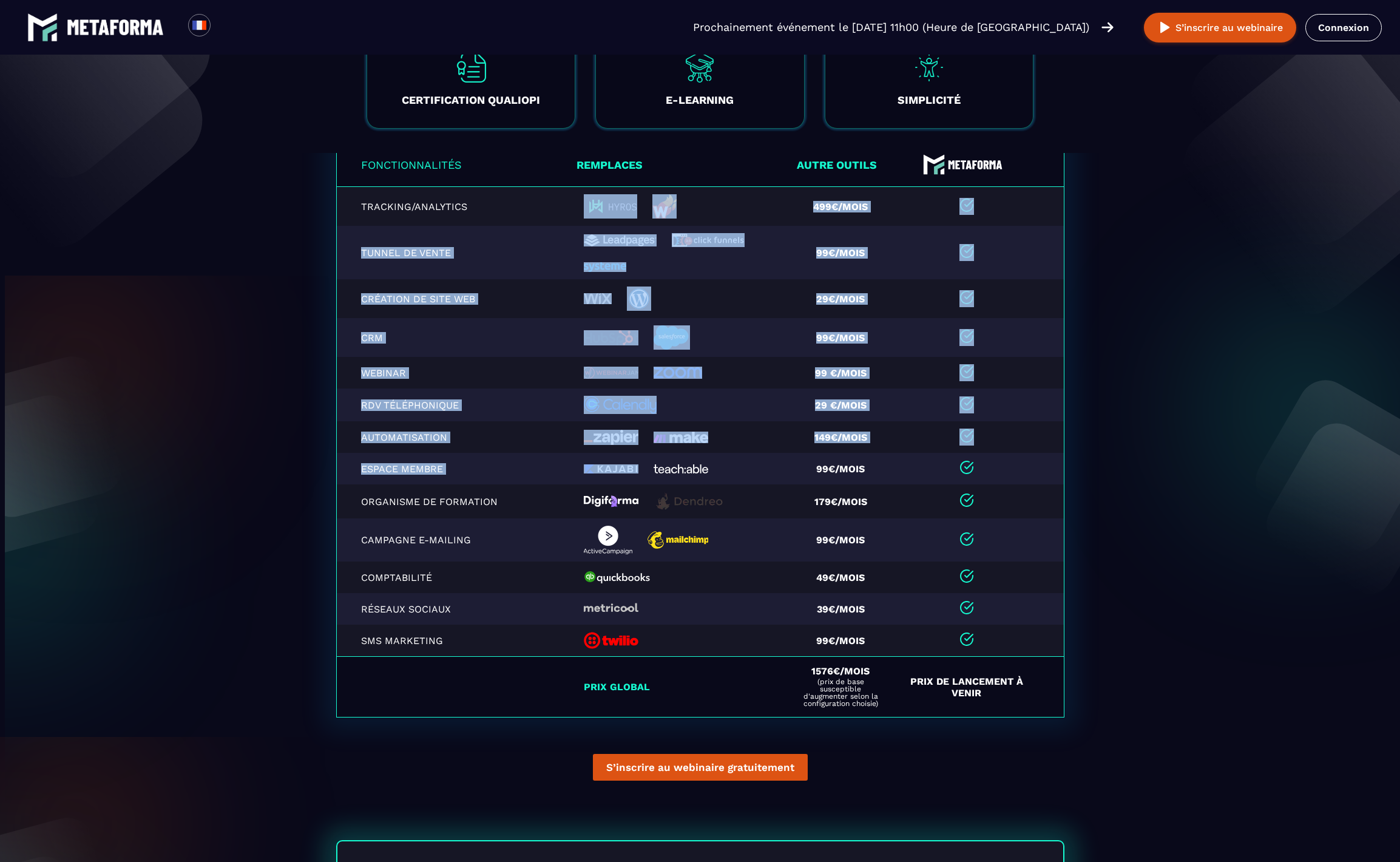
drag, startPoint x: 576, startPoint y: 209, endPoint x: 703, endPoint y: 500, distance: 317.5
click at [703, 501] on table "Fonctionnalités Remplaces Autre outils Tracking/Analytics 499€/mois Tunnel de v…" at bounding box center [700, 430] width 728 height 576
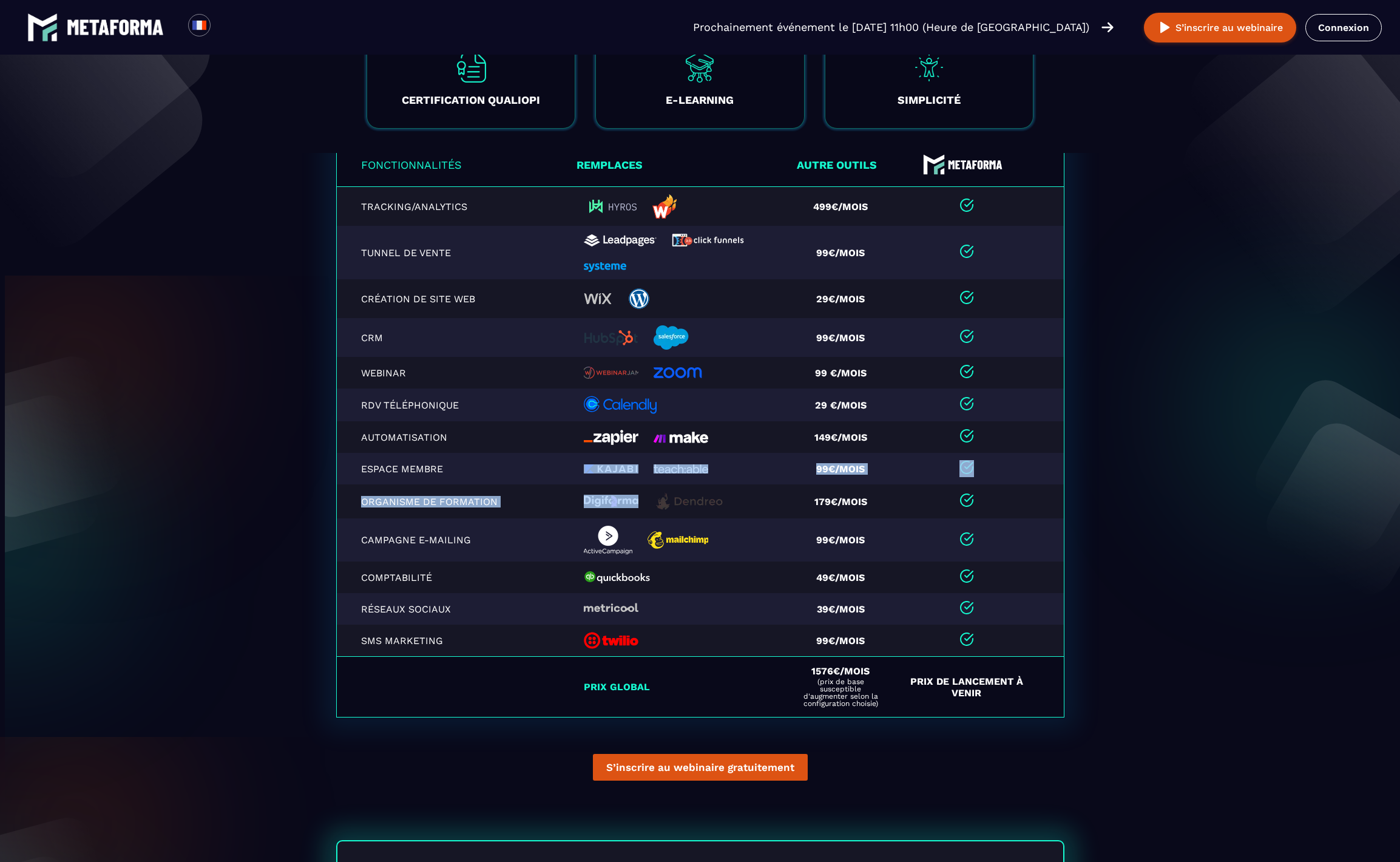
drag, startPoint x: 700, startPoint y: 491, endPoint x: 652, endPoint y: 483, distance: 48.7
click at [700, 490] on table "Fonctionnalités Remplaces Autre outils Tracking/Analytics 499€/mois Tunnel de v…" at bounding box center [700, 430] width 728 height 576
click at [675, 474] on img at bounding box center [681, 469] width 55 height 9
click at [710, 474] on div at bounding box center [682, 469] width 197 height 9
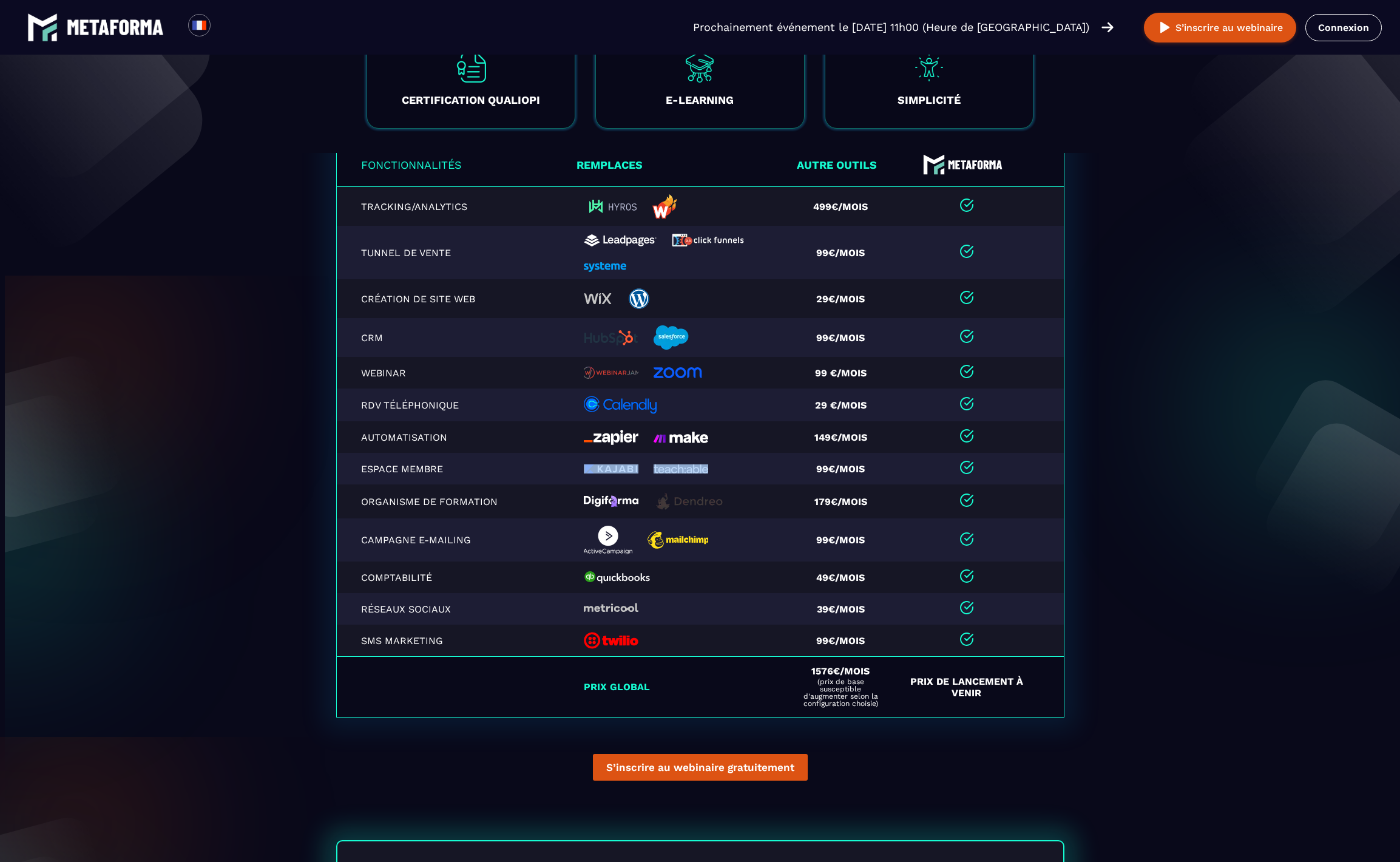
drag, startPoint x: 717, startPoint y: 478, endPoint x: 605, endPoint y: 469, distance: 112.4
click at [605, 469] on td at bounding box center [685, 469] width 217 height 32
drag, startPoint x: 728, startPoint y: 509, endPoint x: 588, endPoint y: 506, distance: 140.0
click at [588, 506] on div at bounding box center [682, 502] width 197 height 20
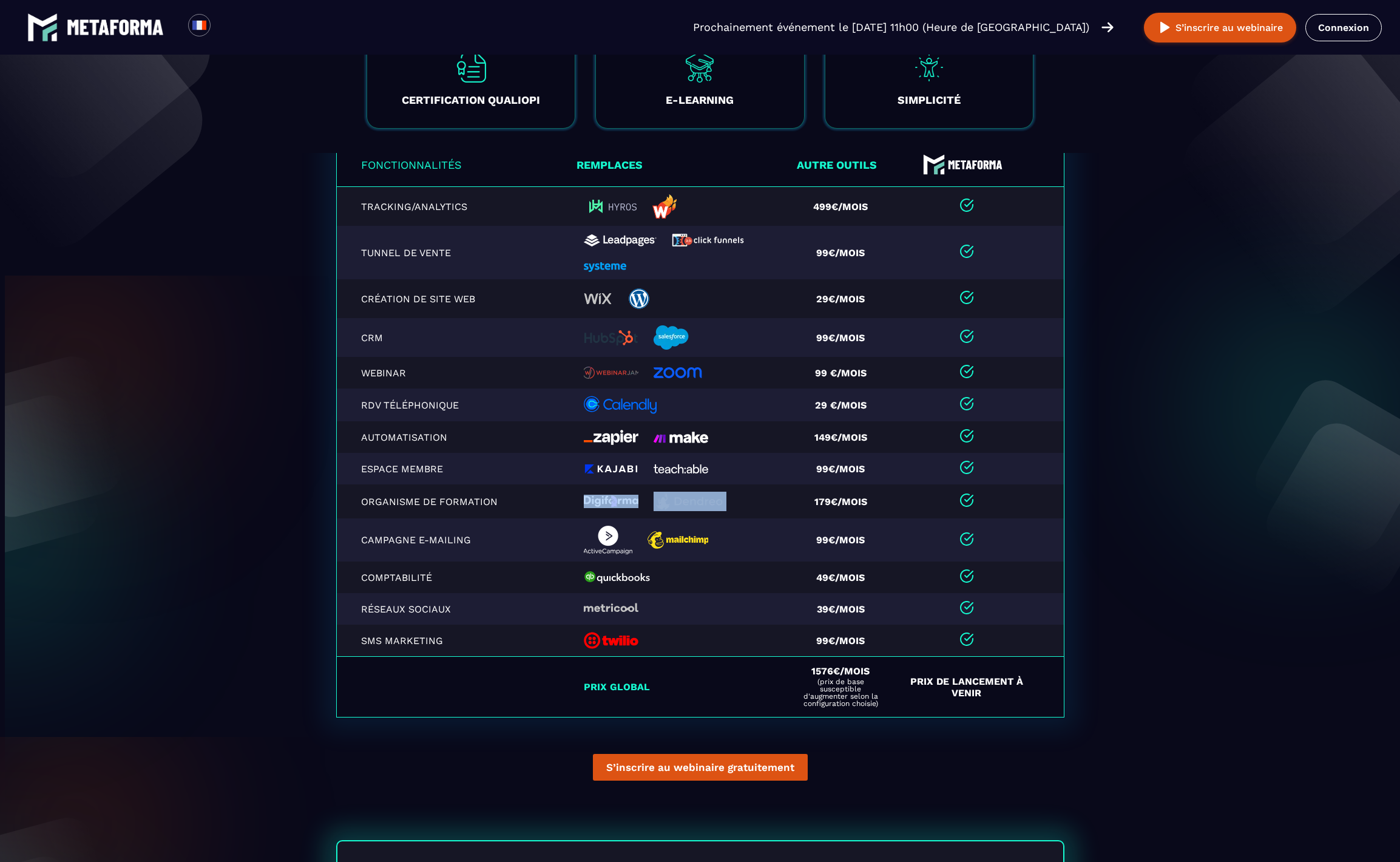
drag, startPoint x: 579, startPoint y: 374, endPoint x: 578, endPoint y: 384, distance: 10.0
click at [584, 375] on img at bounding box center [611, 372] width 55 height 12
drag, startPoint x: 579, startPoint y: 385, endPoint x: 707, endPoint y: 377, distance: 128.2
click at [707, 377] on td at bounding box center [685, 373] width 217 height 32
click at [350, 373] on td "Webinar" at bounding box center [457, 373] width 241 height 32
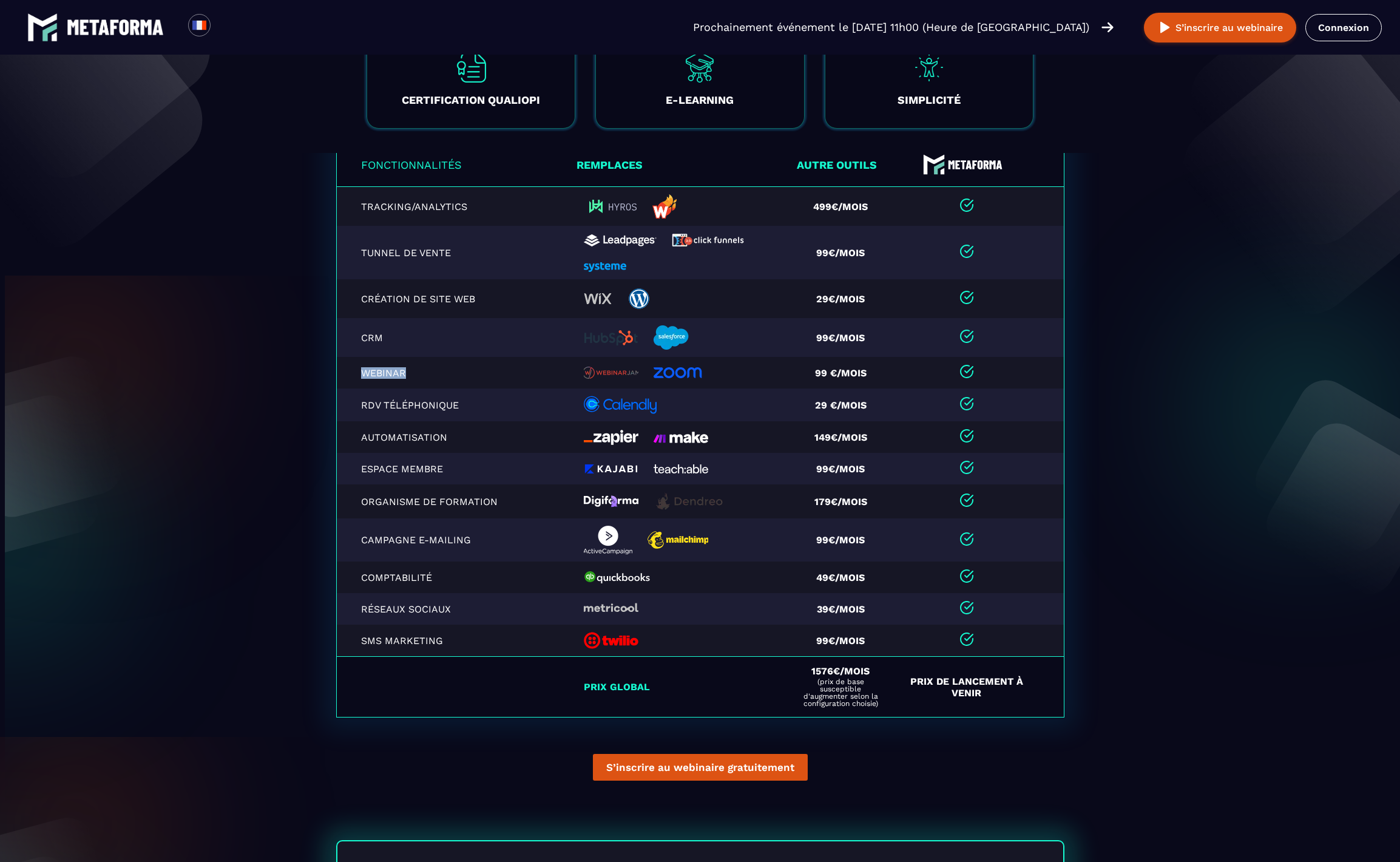
click at [350, 373] on td "Webinar" at bounding box center [457, 373] width 241 height 32
click at [659, 377] on img at bounding box center [678, 372] width 48 height 12
click at [385, 399] on td "RDV téléphonique" at bounding box center [457, 405] width 241 height 33
click at [382, 394] on td "RDV téléphonique" at bounding box center [457, 405] width 241 height 33
click at [377, 385] on td "Webinar" at bounding box center [457, 373] width 241 height 32
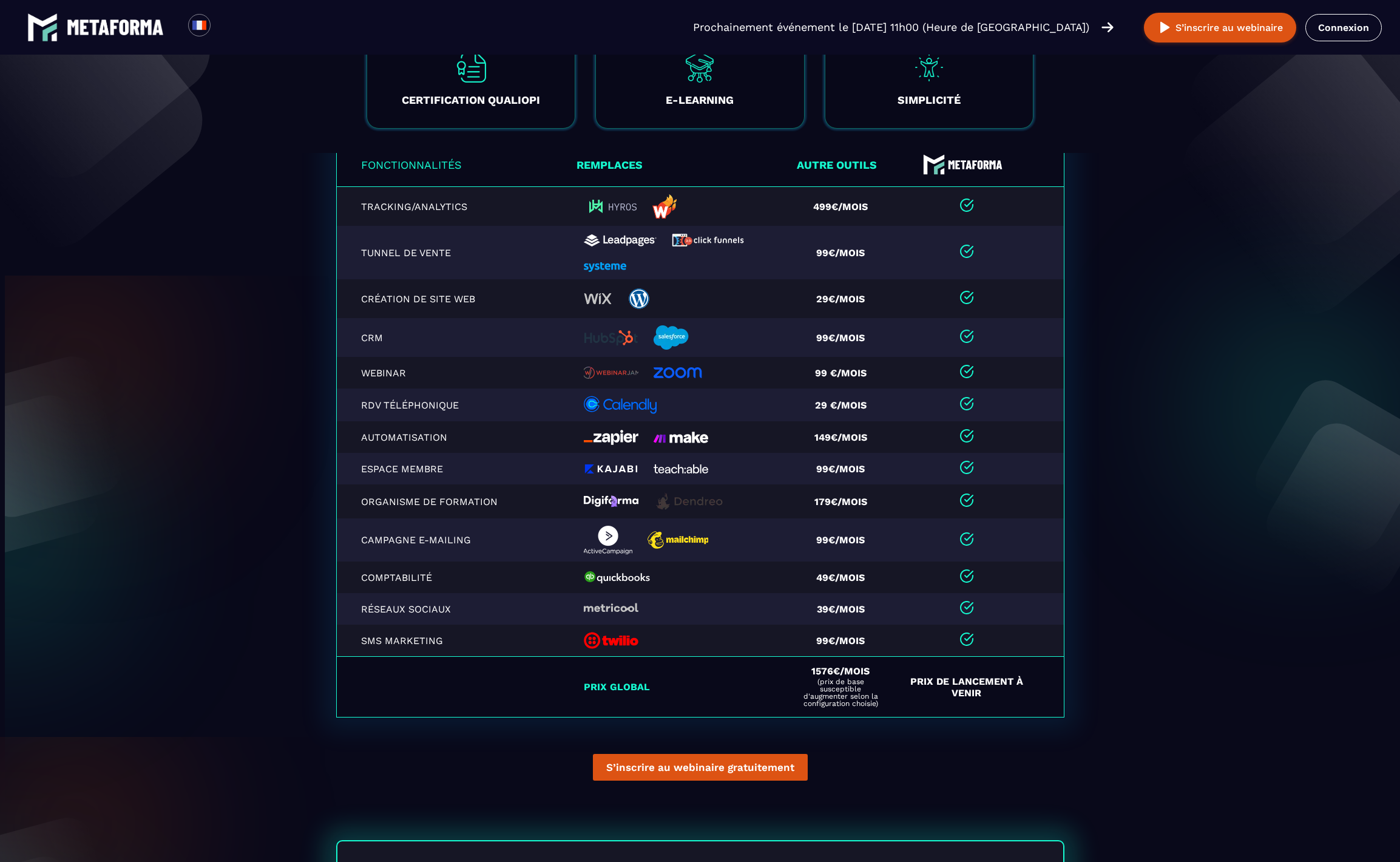
click at [377, 379] on p "Webinar" at bounding box center [429, 373] width 137 height 11
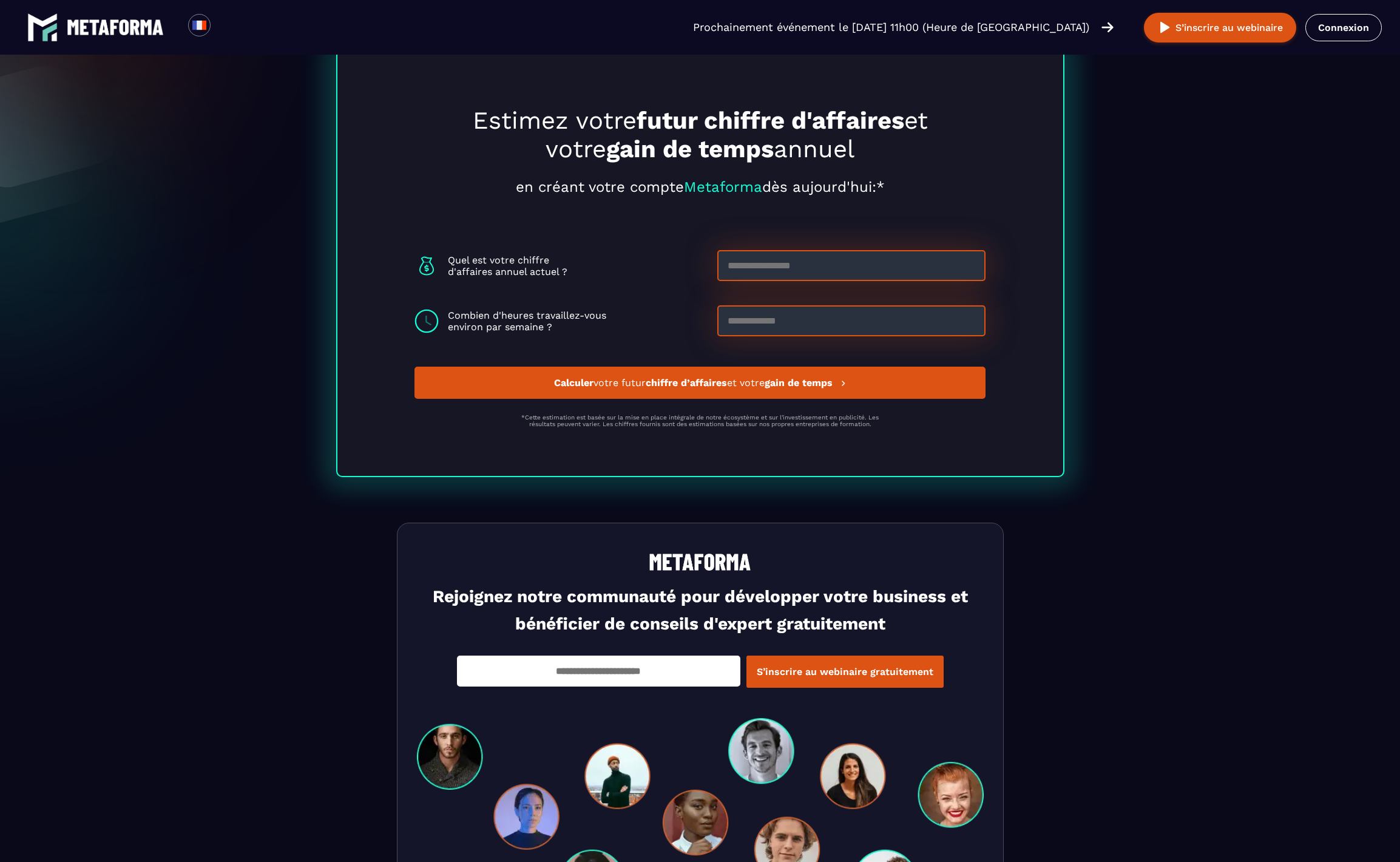
scroll to position [3221, 0]
